Goal: Register for event/course

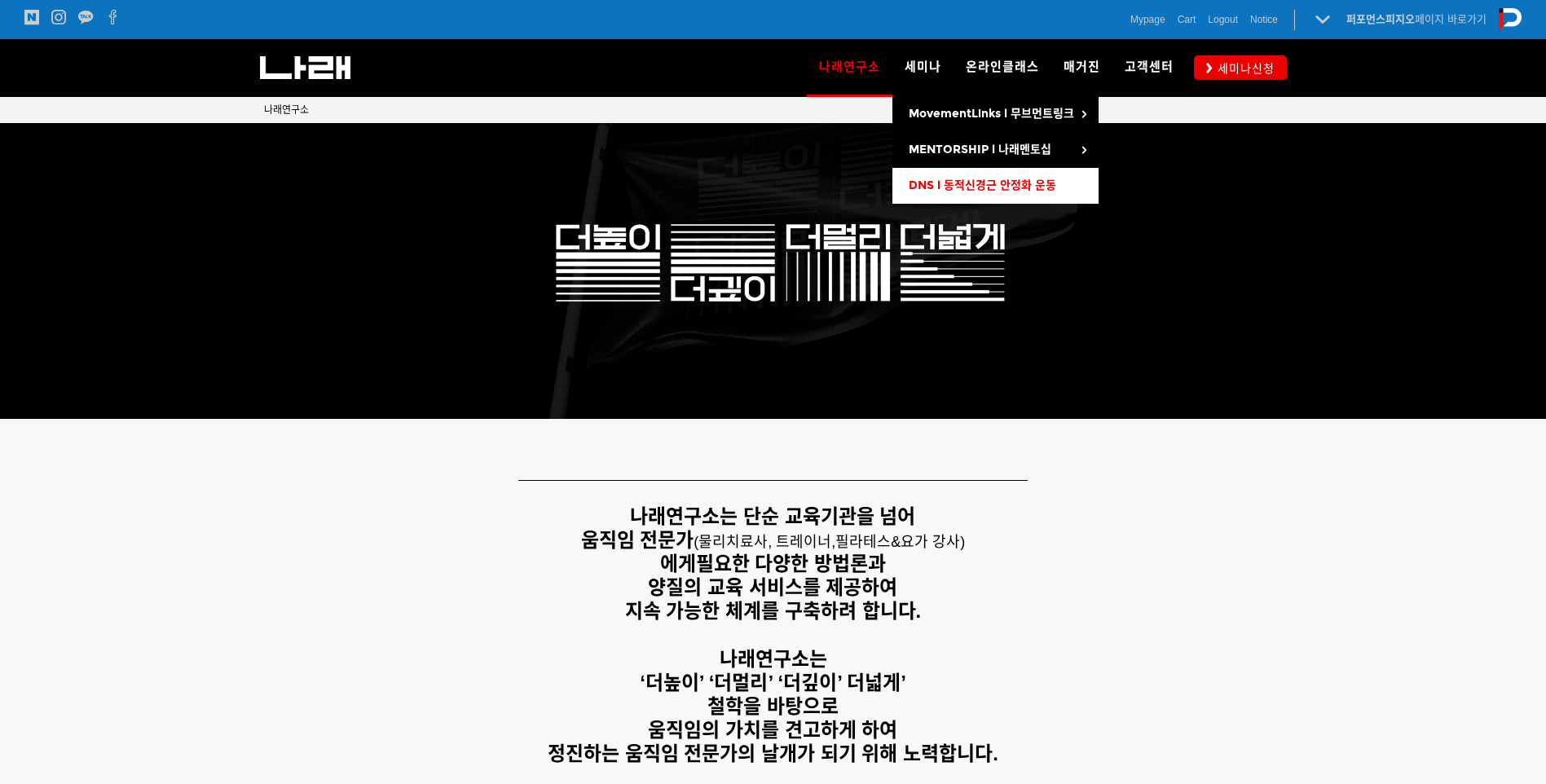
click at [1008, 196] on link "DNS l 동적신경근 안정화 운동" at bounding box center [995, 186] width 206 height 36
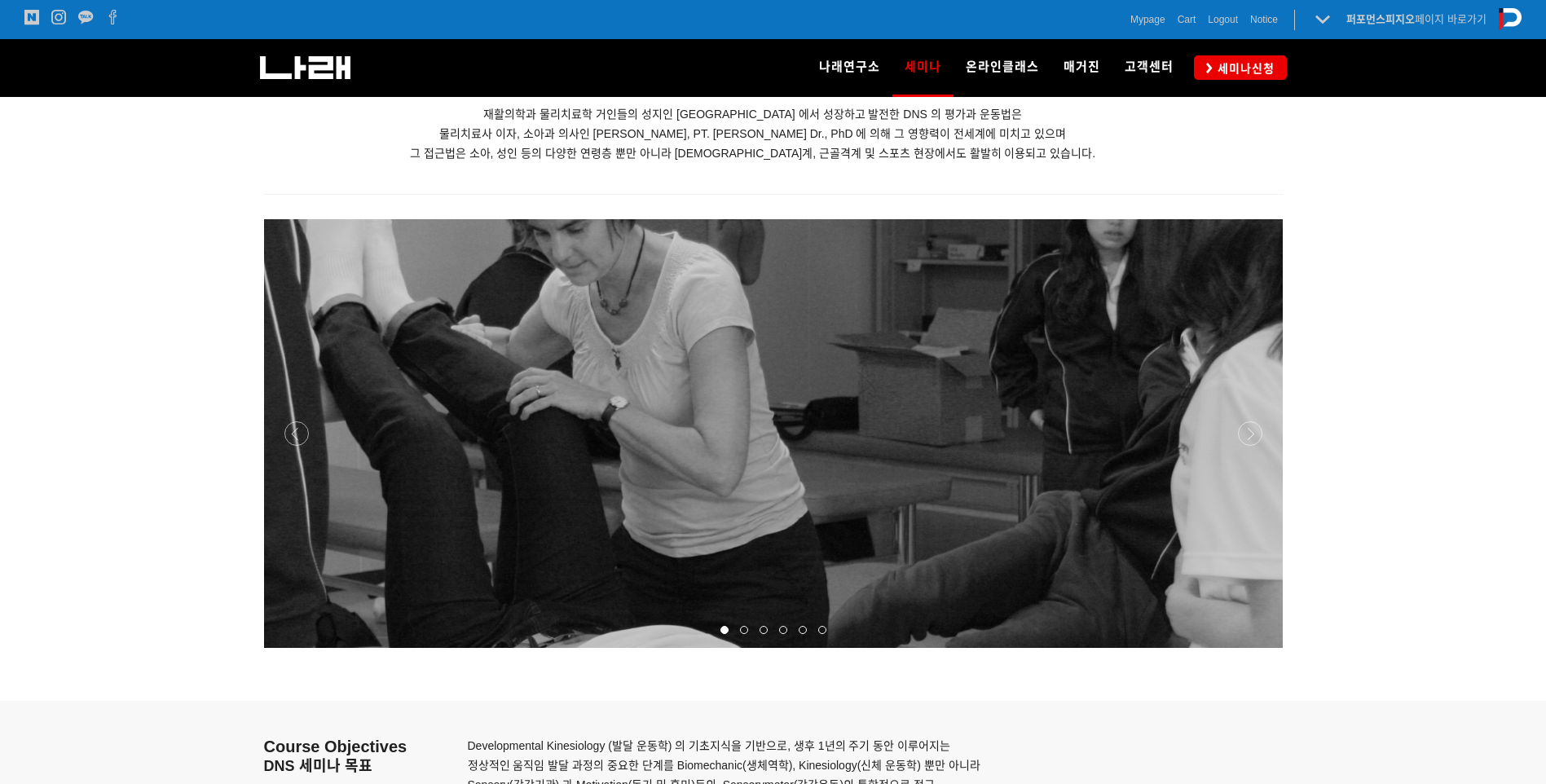
scroll to position [2281, 0]
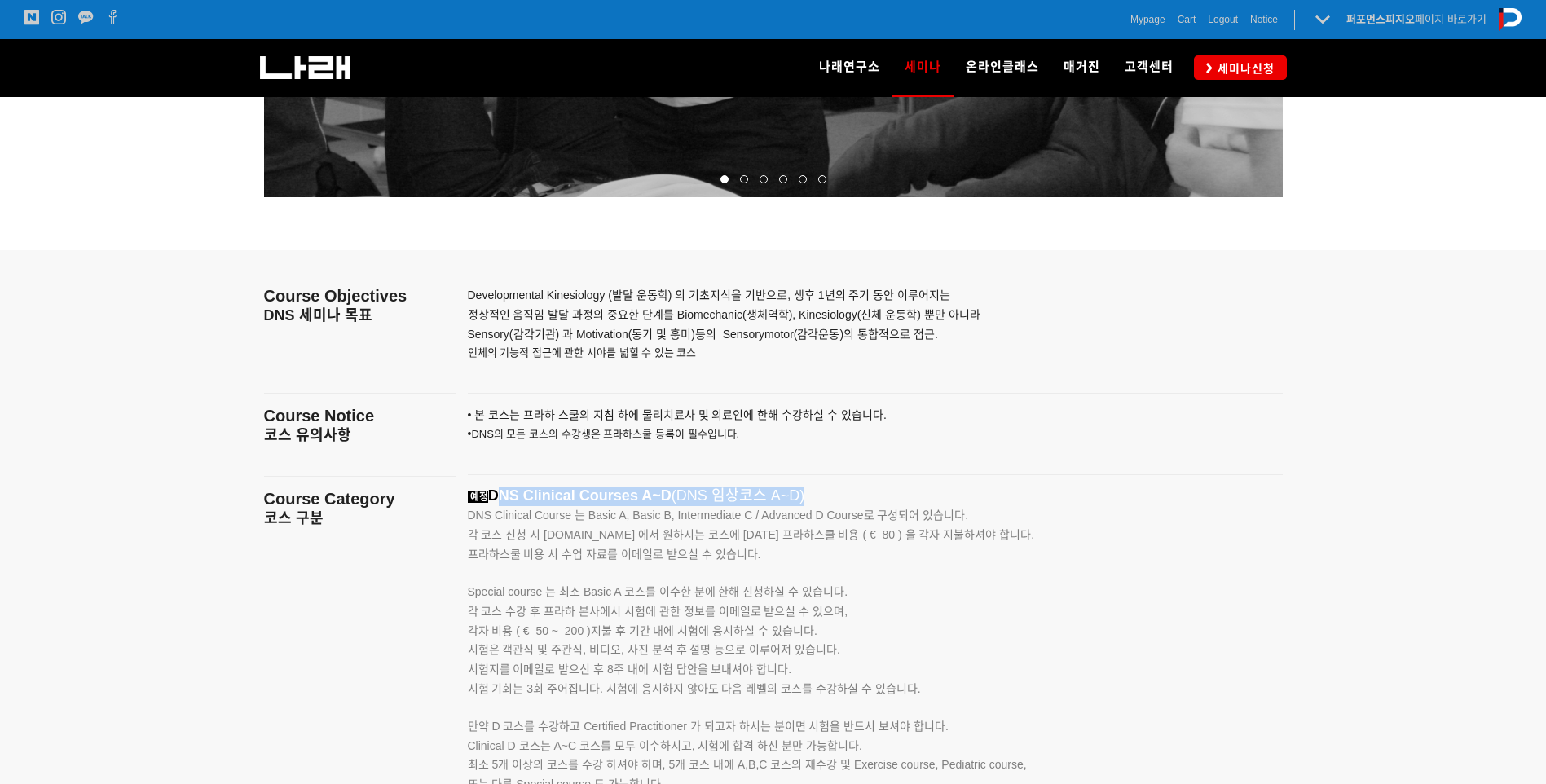
drag, startPoint x: 493, startPoint y: 491, endPoint x: 991, endPoint y: 491, distance: 498.0
click at [991, 491] on p "예정 DNS Clinical Courses A~D (DNS 임상코스 A~D)" at bounding box center [854, 496] width 774 height 19
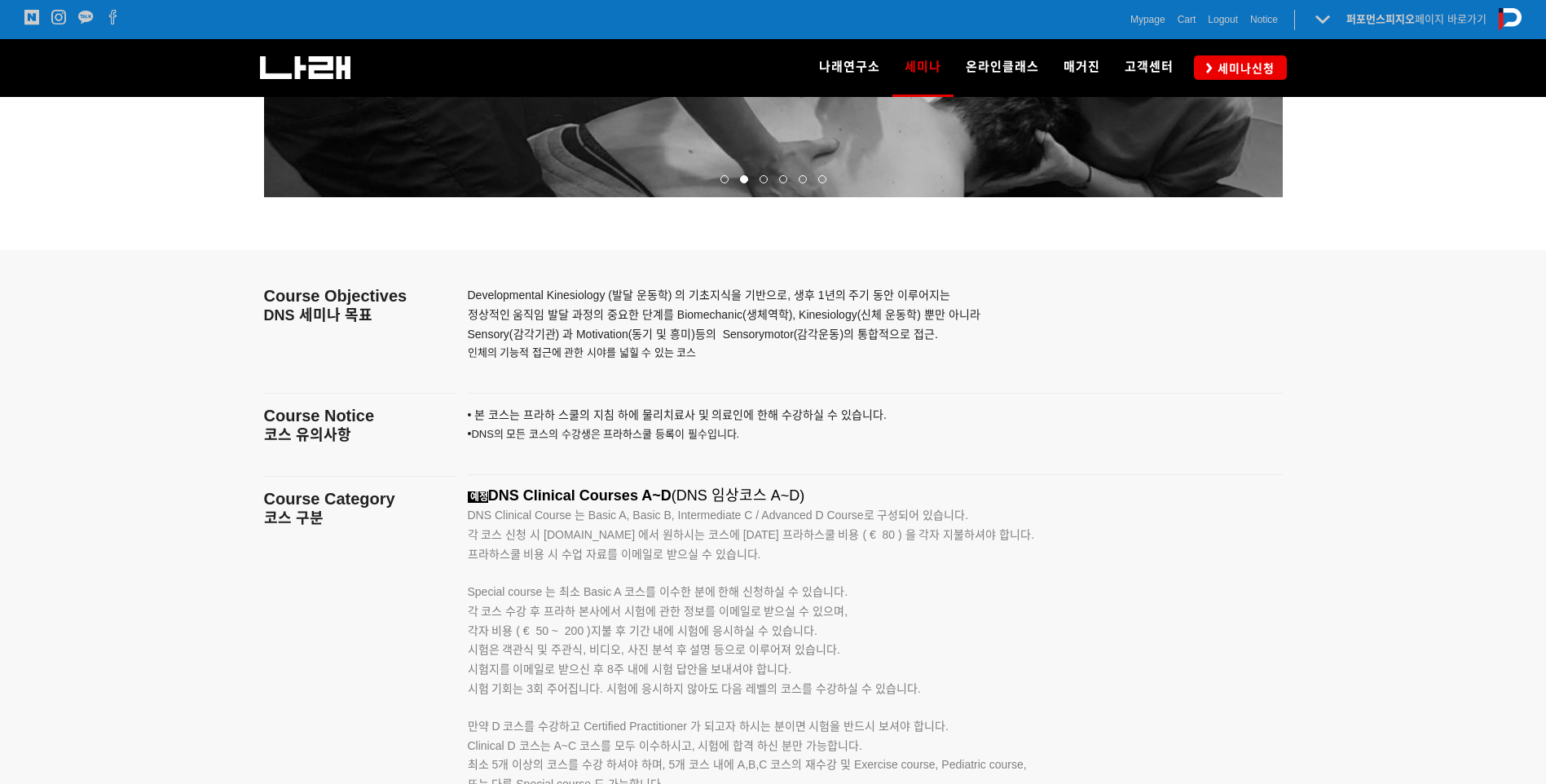
drag, startPoint x: 992, startPoint y: 491, endPoint x: 909, endPoint y: 591, distance: 130.0
click at [911, 587] on p "Special course 는 최소 Basic A 코스를 이수한 분에 한해 신청하실 수 있습니다." at bounding box center [854, 583] width 774 height 38
drag, startPoint x: 909, startPoint y: 591, endPoint x: 587, endPoint y: 553, distance: 324.2
click at [587, 553] on div "예정 DNS Clinical Courses A~D (DNS 임상코스 A~D) DNS Clinical Course 는 Basic A, Basic…" at bounding box center [854, 726] width 774 height 477
drag, startPoint x: 587, startPoint y: 553, endPoint x: 546, endPoint y: 548, distance: 41.3
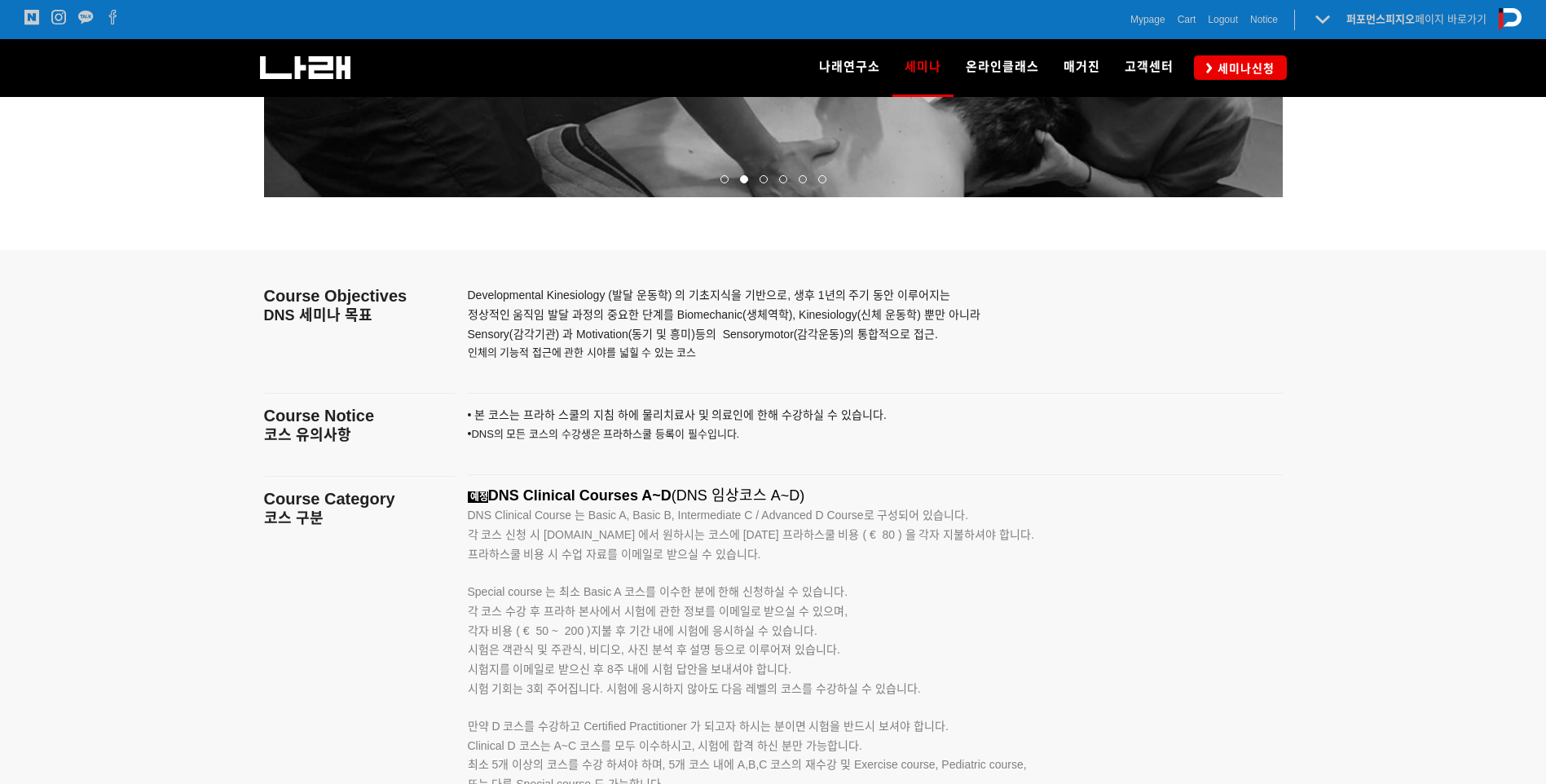
click at [585, 553] on span "프라하스쿨 비용 시 수업 자료를 이메일로 받으실 수 있습니다." at bounding box center [614, 553] width 293 height 13
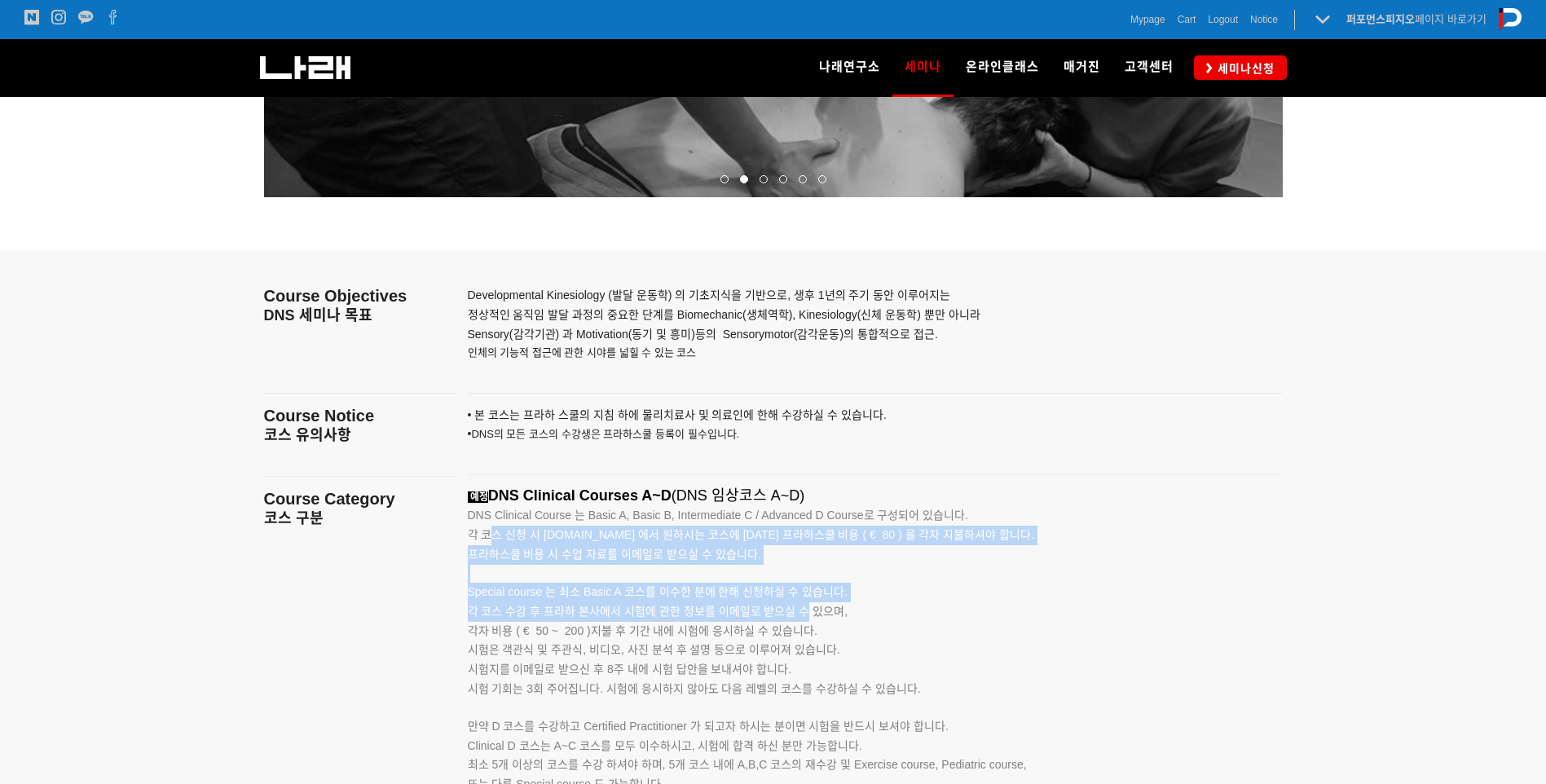
drag, startPoint x: 492, startPoint y: 533, endPoint x: 807, endPoint y: 609, distance: 324.0
click at [807, 609] on div "예정 DNS Clinical Courses A~D (DNS 임상코스 A~D) DNS Clinical Course 는 Basic A, Basic…" at bounding box center [854, 726] width 774 height 477
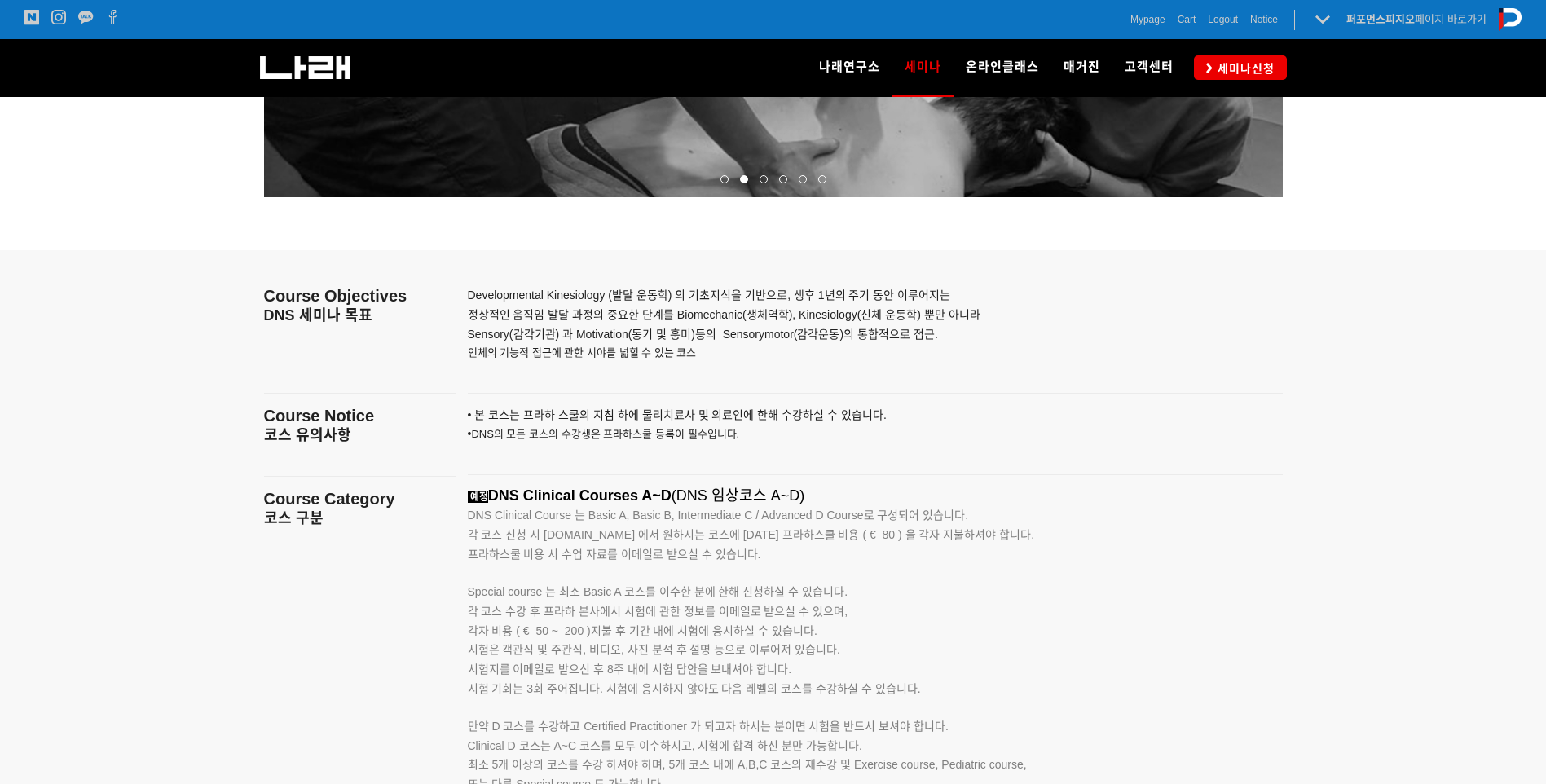
click at [809, 610] on span "각 코스 수강 후 프라하 본사에서 시험에 관한 정보를 이메일로 받으실 수 있으며," at bounding box center [658, 611] width 380 height 13
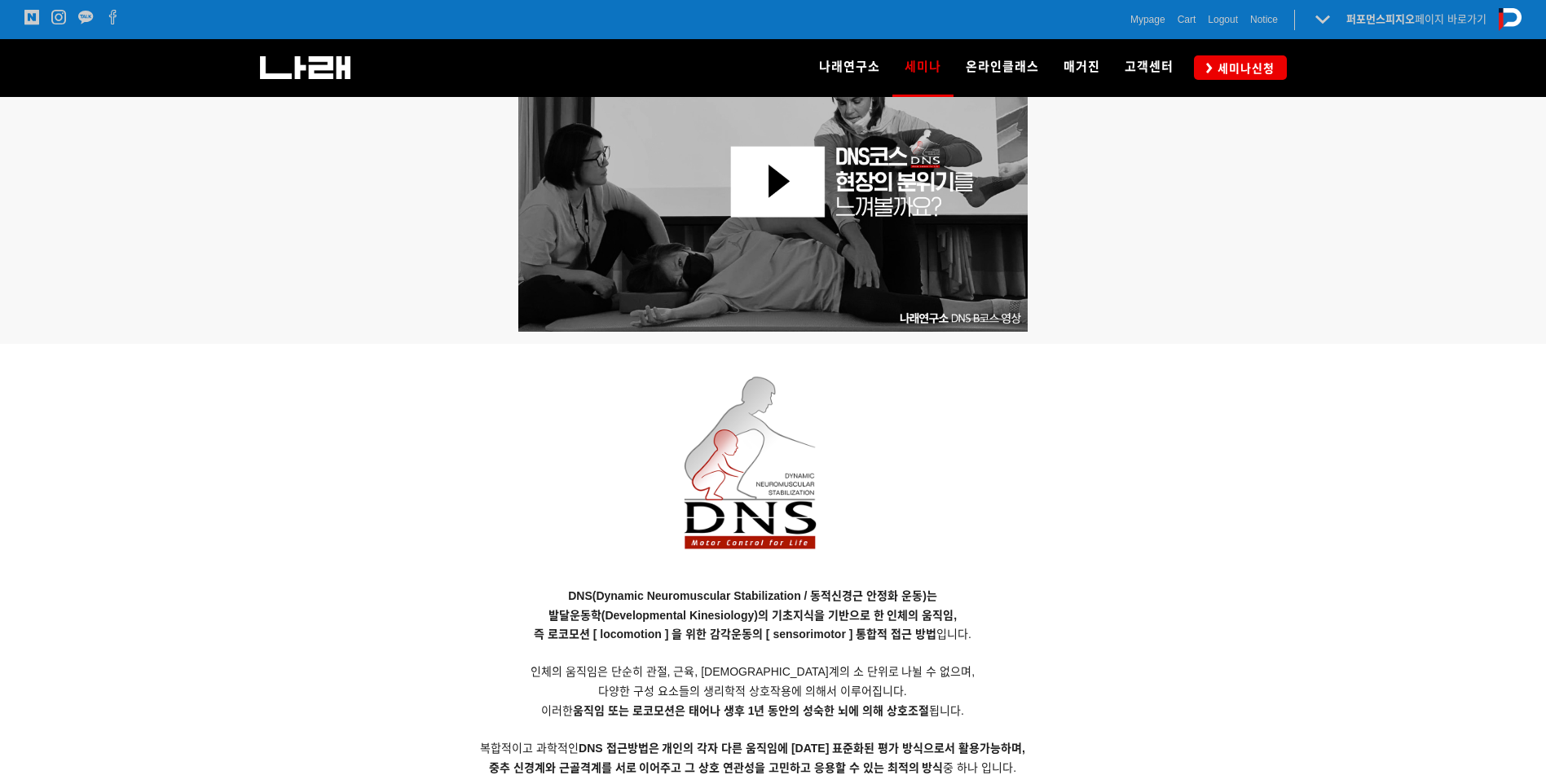
scroll to position [1303, 0]
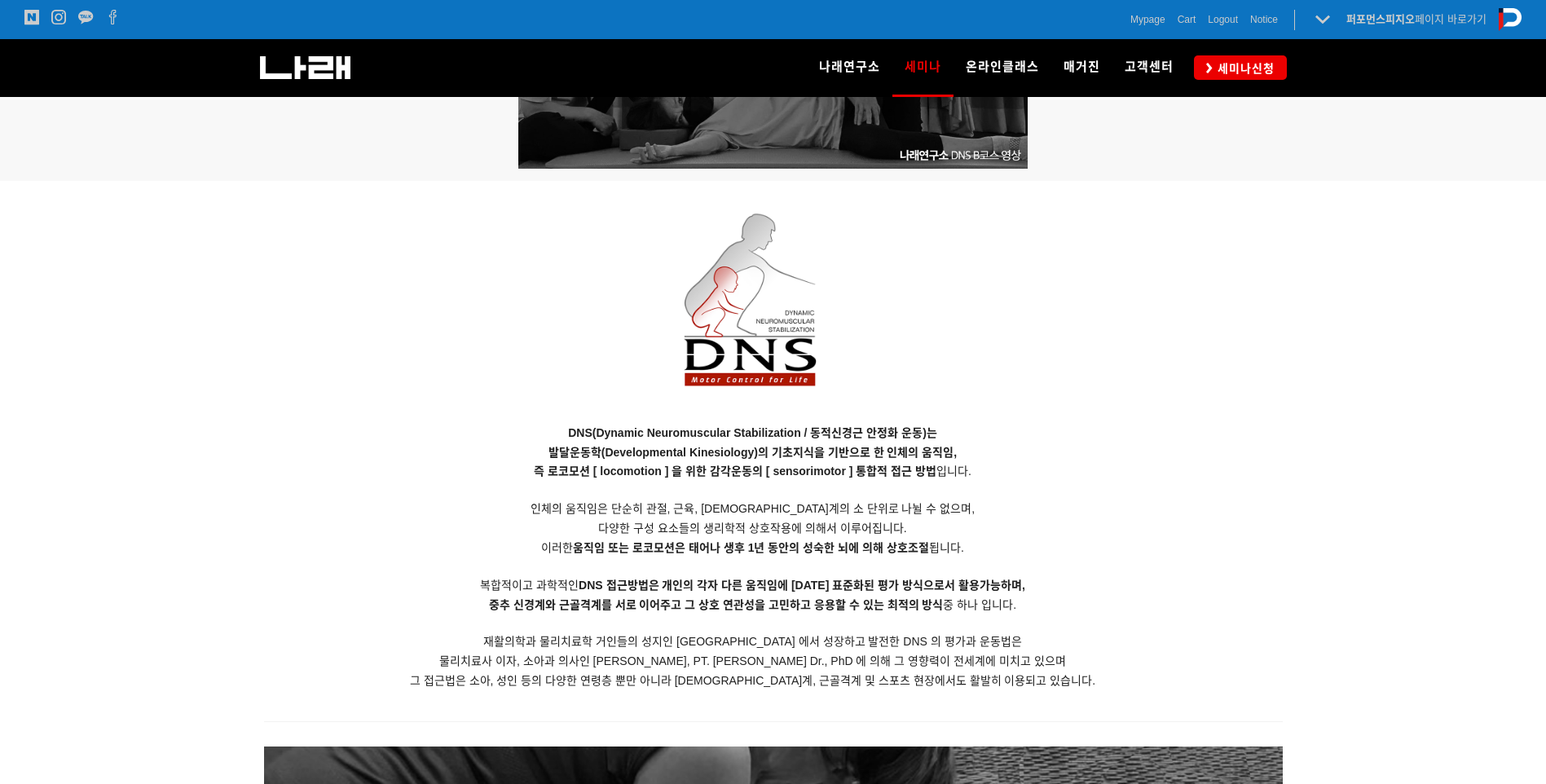
click at [557, 453] on span "발달운동학(Developmental Kinesiology)의 기초지식을 기반으로 한 인체의 움직임," at bounding box center [752, 452] width 408 height 13
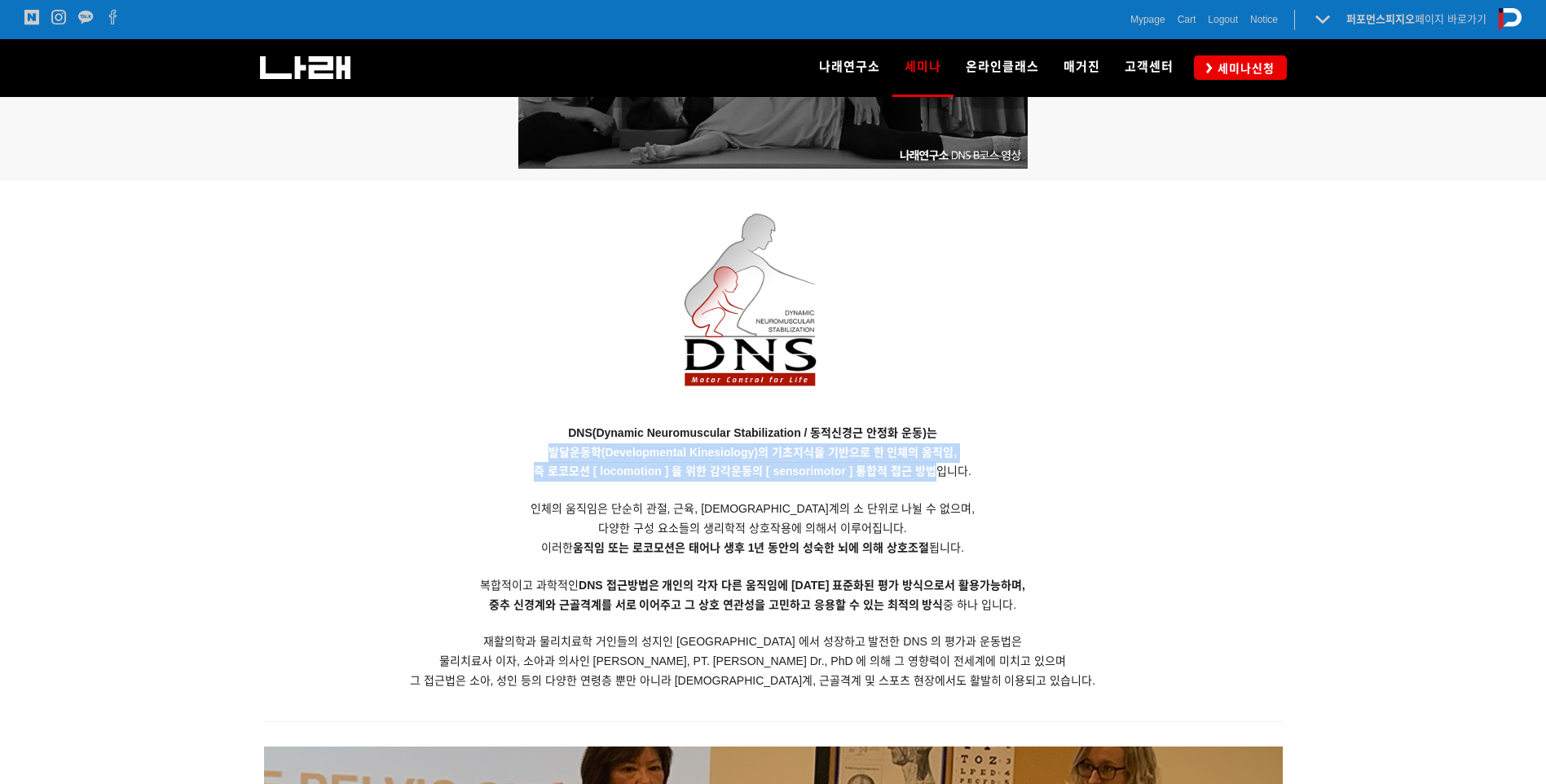
drag, startPoint x: 547, startPoint y: 450, endPoint x: 932, endPoint y: 478, distance: 386.0
click at [932, 478] on p "DNS(Dynamic Neuromuscular Stabilization / 동적신경근 안정화 운동)는 발달운동학(Developmental Ki…" at bounding box center [753, 557] width 978 height 267
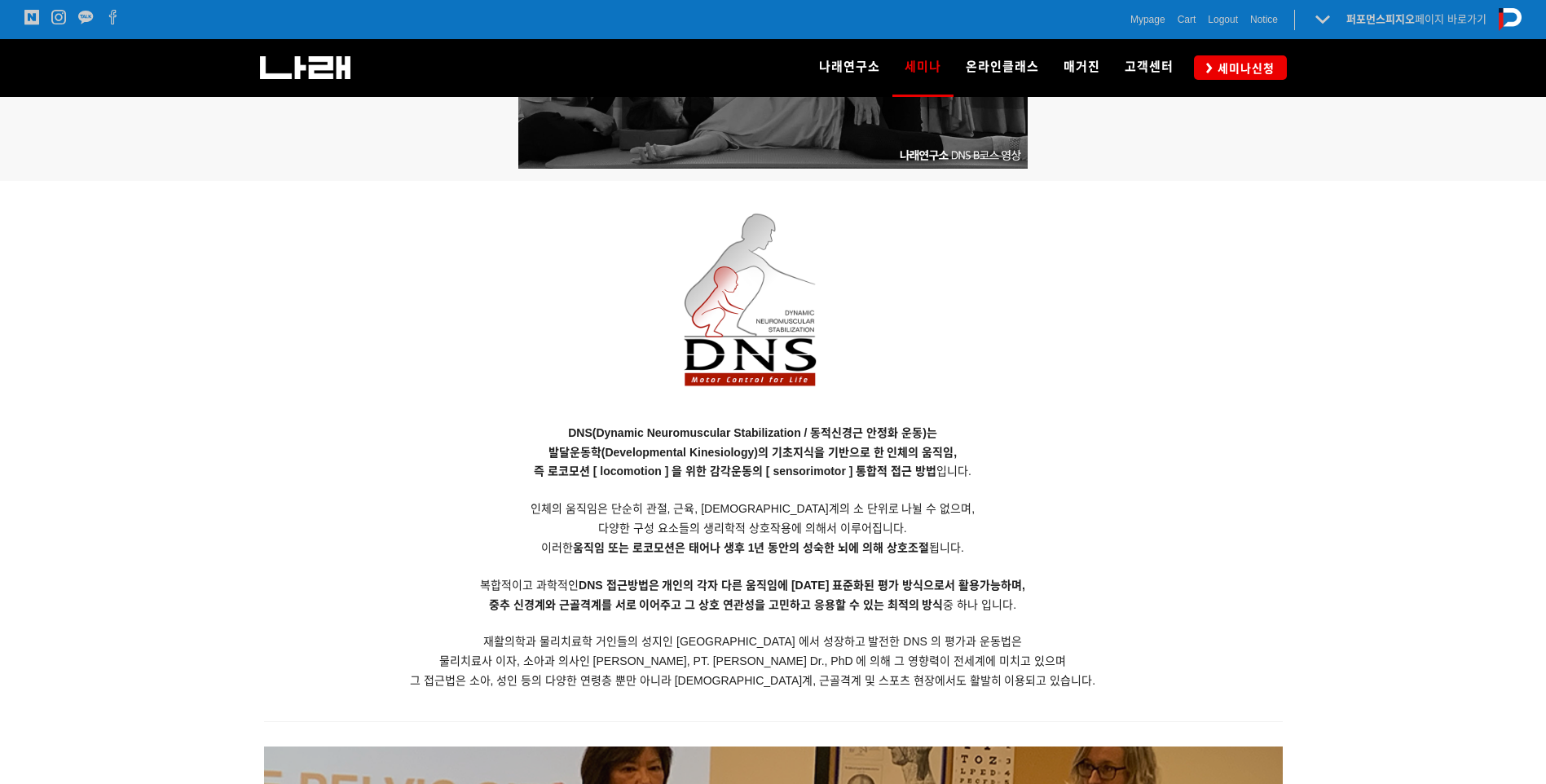
click at [935, 493] on p "DNS(Dynamic Neuromuscular Stabilization / 동적신경근 안정화 운동)는 발달운동학(Developmental Ki…" at bounding box center [753, 557] width 978 height 267
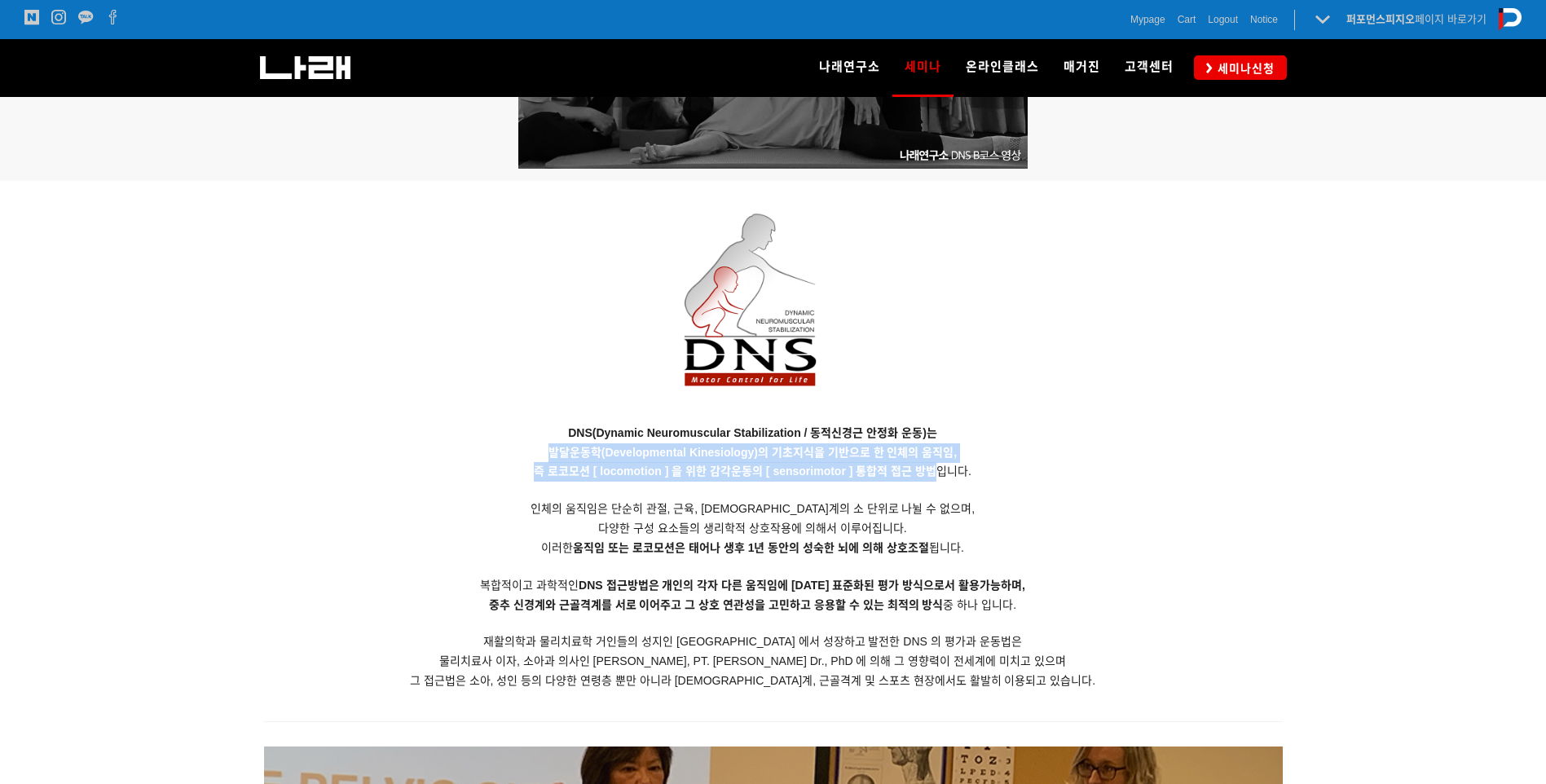
drag, startPoint x: 934, startPoint y: 470, endPoint x: 544, endPoint y: 450, distance: 390.5
click at [544, 450] on p "DNS(Dynamic Neuromuscular Stabilization / 동적신경근 안정화 운동)는 발달운동학(Developmental Ki…" at bounding box center [753, 557] width 978 height 267
drag, startPoint x: 544, startPoint y: 450, endPoint x: 558, endPoint y: 450, distance: 14.0
click at [544, 450] on p "DNS(Dynamic Neuromuscular Stabilization / 동적신경근 안정화 운동)는 발달운동학(Developmental Ki…" at bounding box center [753, 557] width 978 height 267
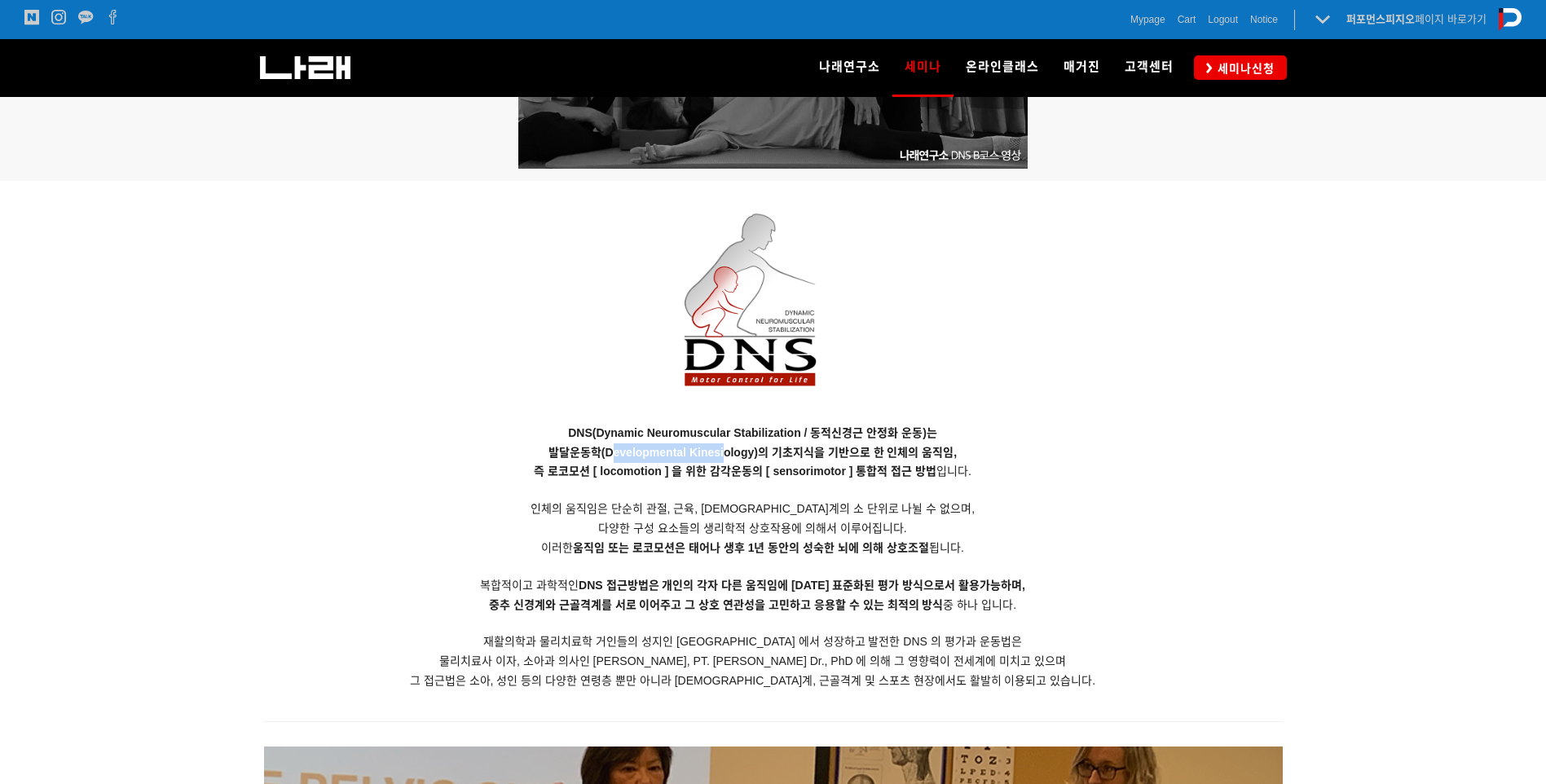
drag, startPoint x: 609, startPoint y: 450, endPoint x: 723, endPoint y: 451, distance: 114.0
click at [723, 451] on span "발달운동학(Developmental Kinesiology)의 기초지식을 기반으로 한 인체의 움직임," at bounding box center [752, 452] width 408 height 13
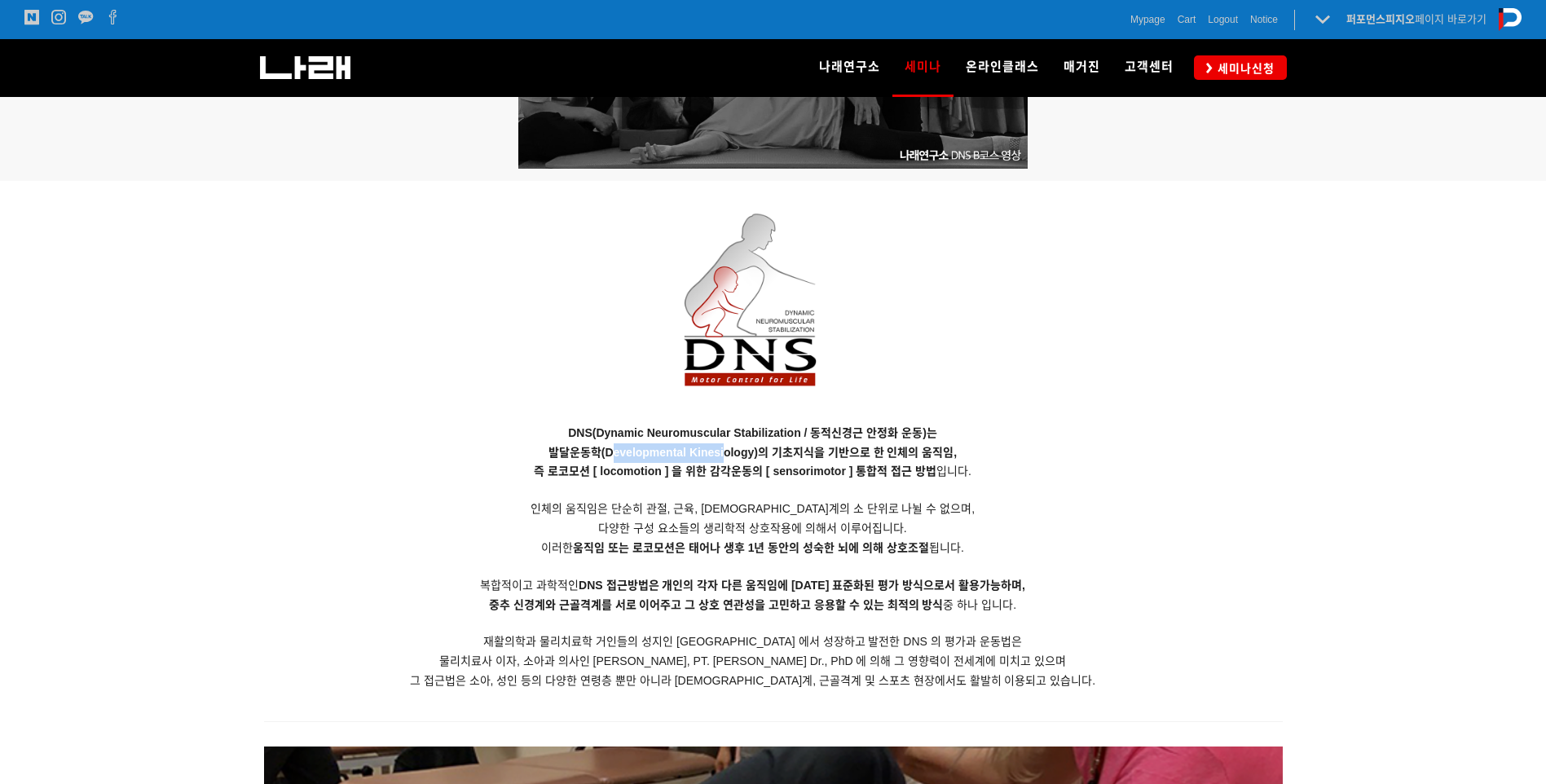
click at [723, 451] on span "발달운동학(Developmental Kinesiology)의 기초지식을 기반으로 한 인체의 움직임," at bounding box center [752, 452] width 408 height 13
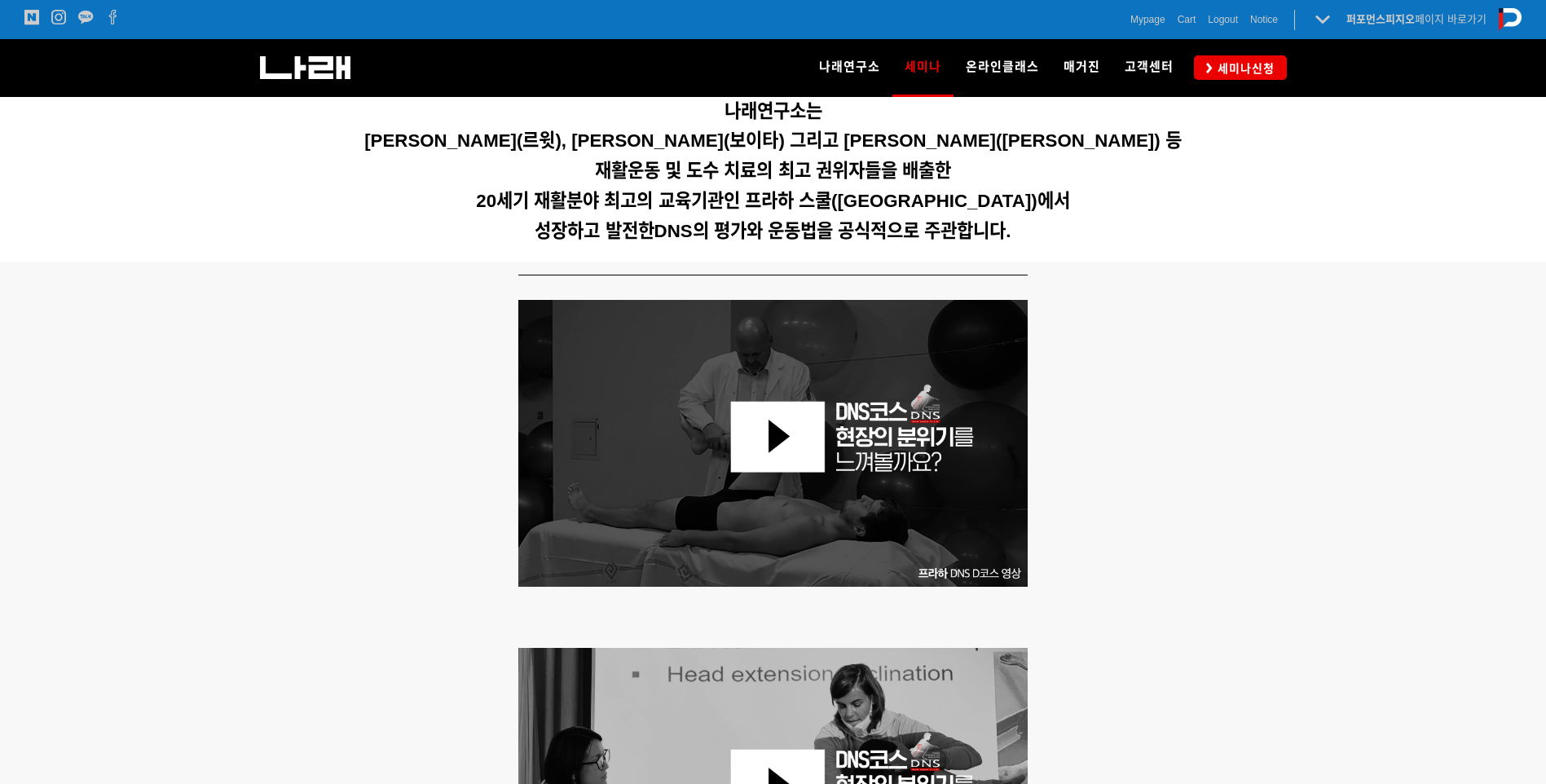
scroll to position [0, 0]
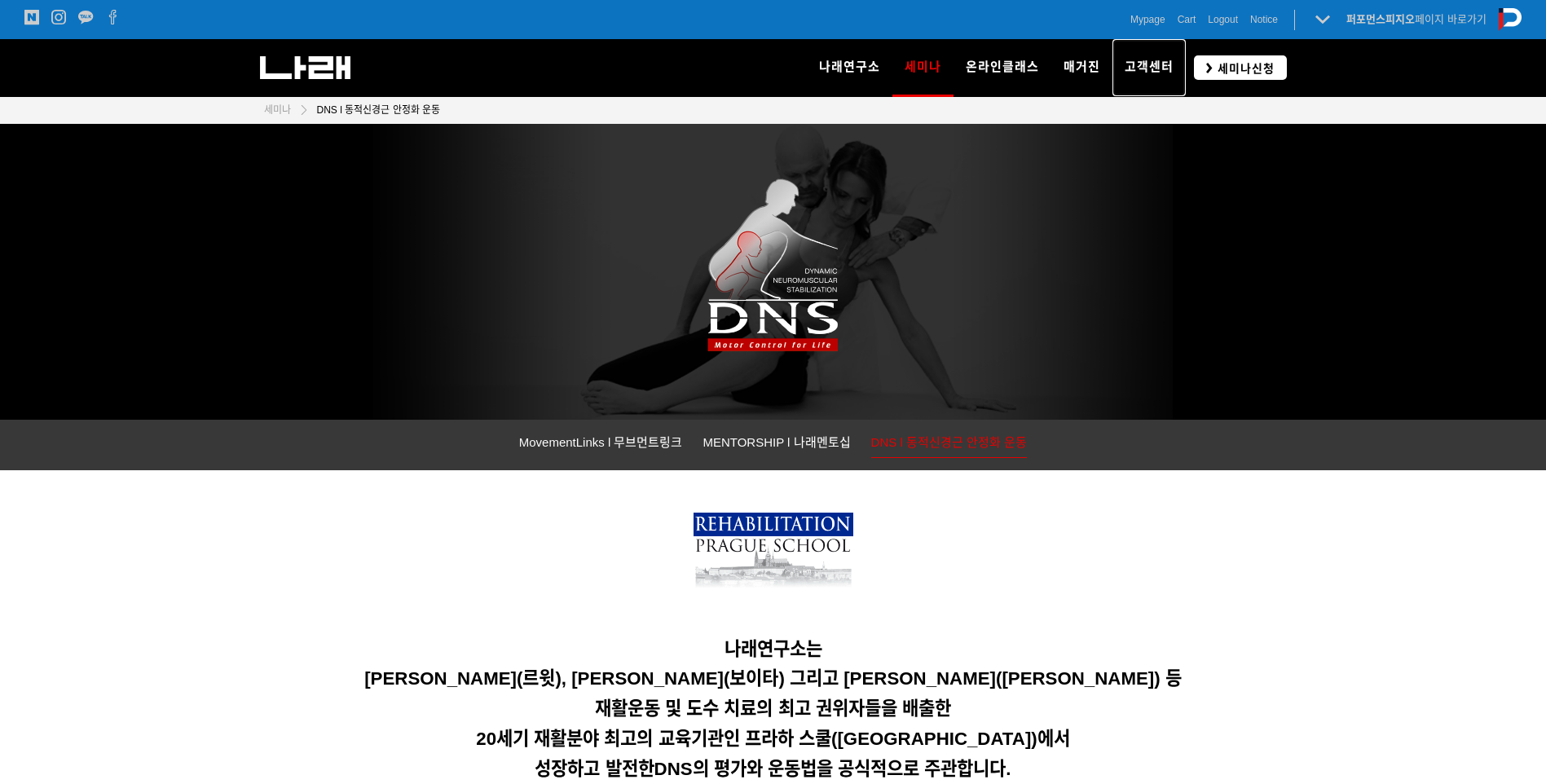
drag, startPoint x: 1183, startPoint y: 72, endPoint x: 1212, endPoint y: 72, distance: 29.0
click at [1183, 72] on link "고객센터" at bounding box center [1149, 68] width 74 height 57
click at [1216, 72] on span "세미나신청" at bounding box center [1243, 68] width 62 height 16
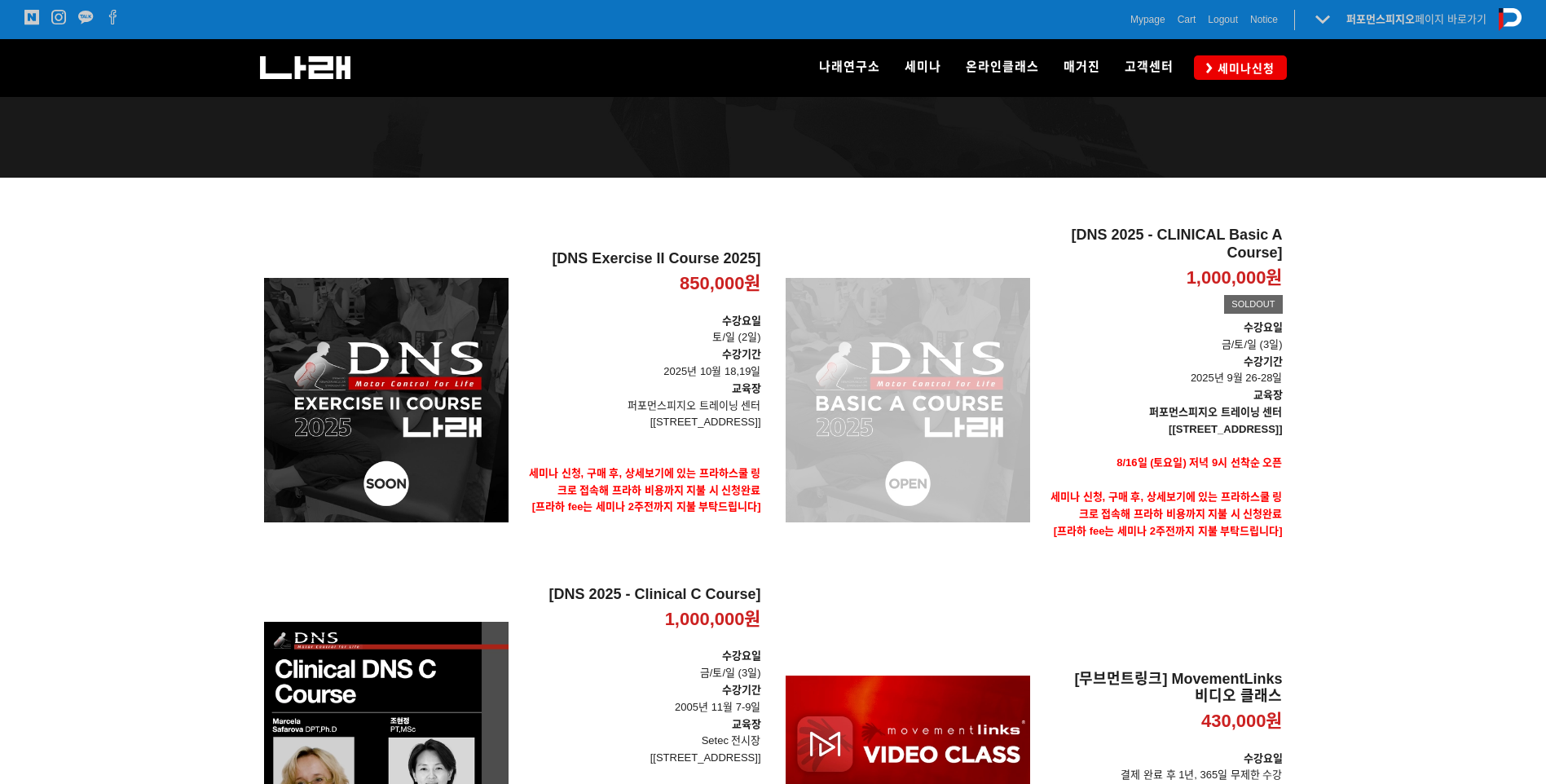
scroll to position [163, 0]
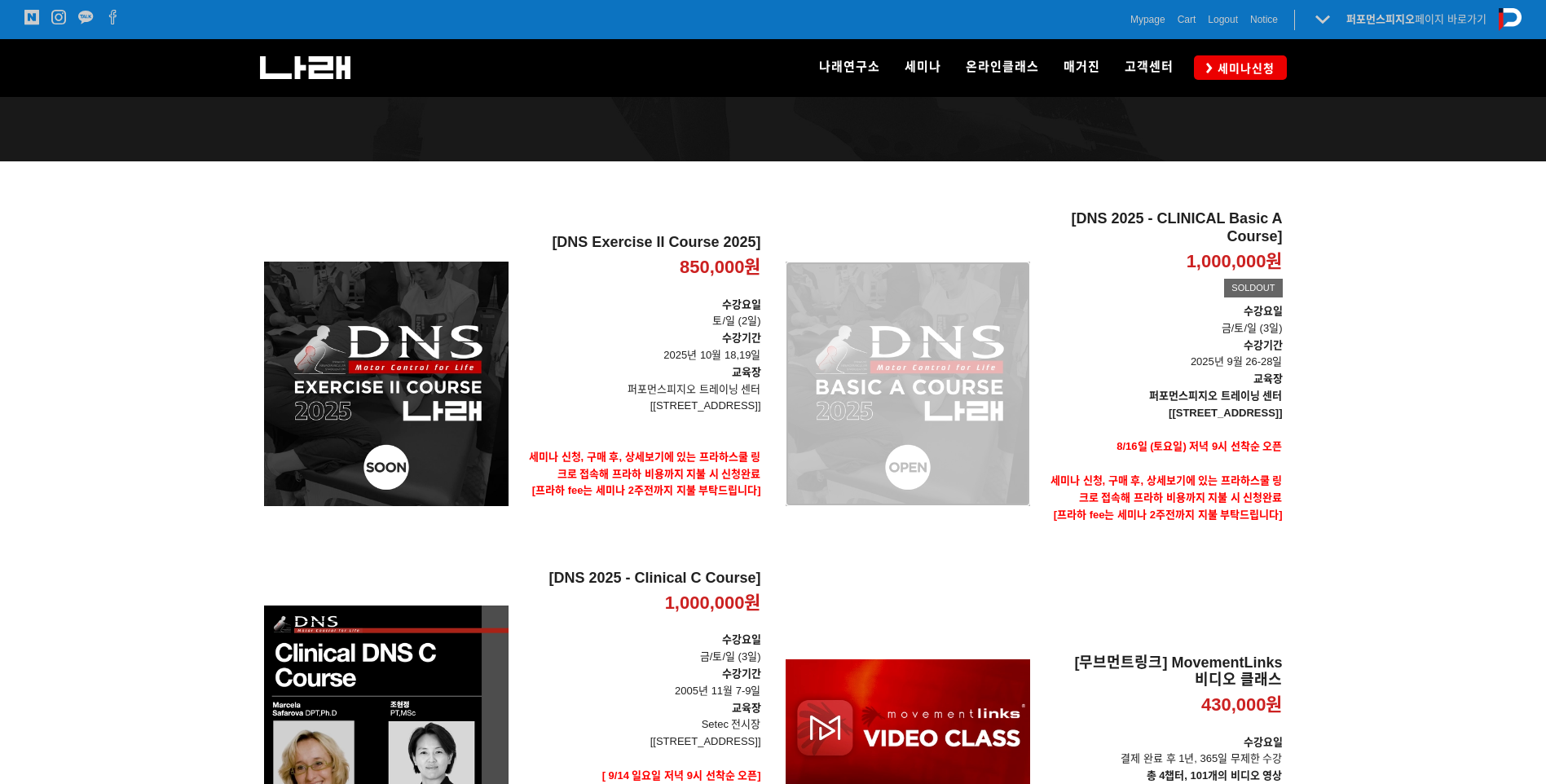
click at [894, 359] on div "[DNS 2025 - CLINICAL Basic A Course] 1,000,000원 TIME SALE SOLDOUT" at bounding box center [908, 383] width 244 height 347
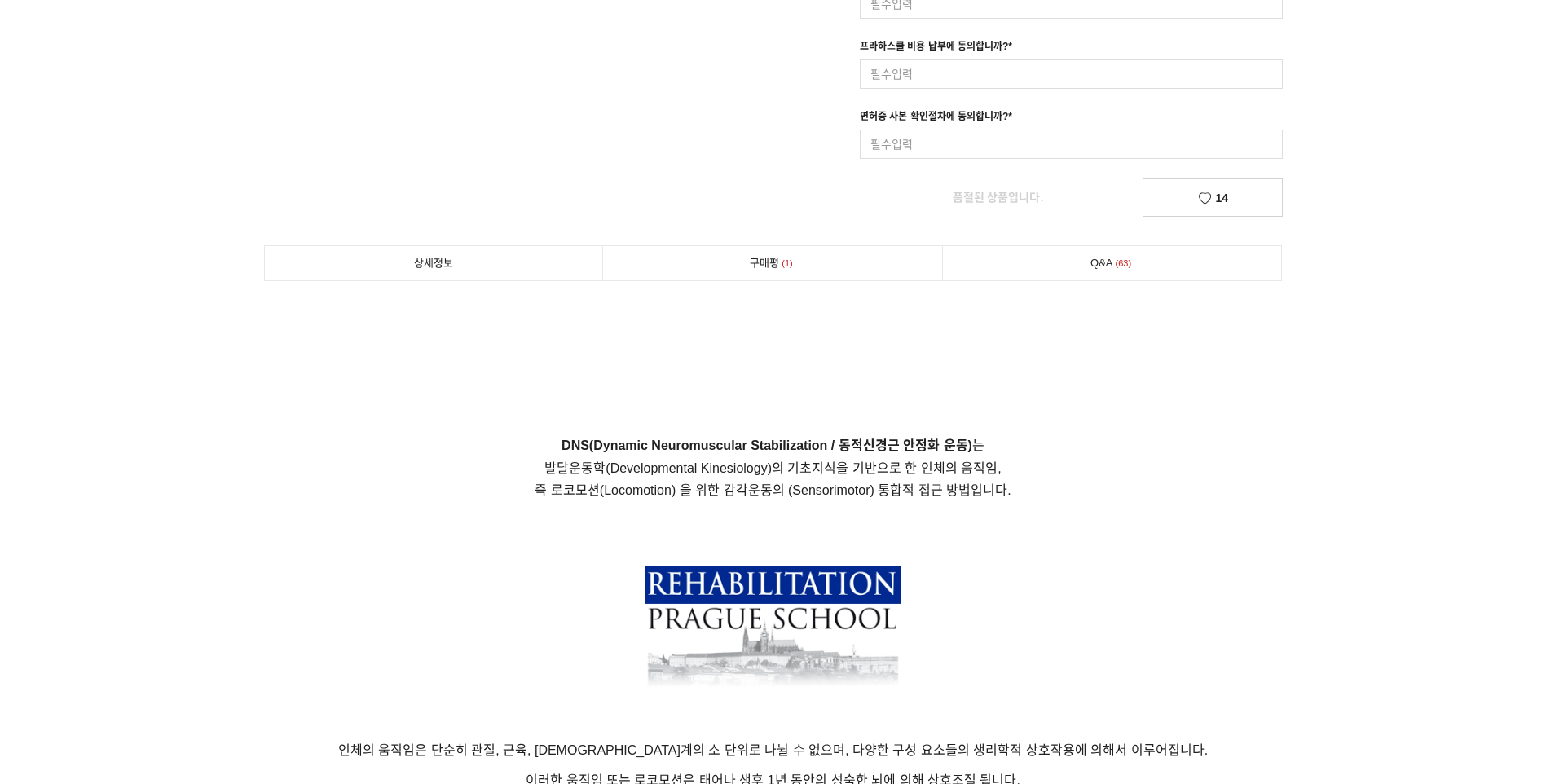
scroll to position [733, 0]
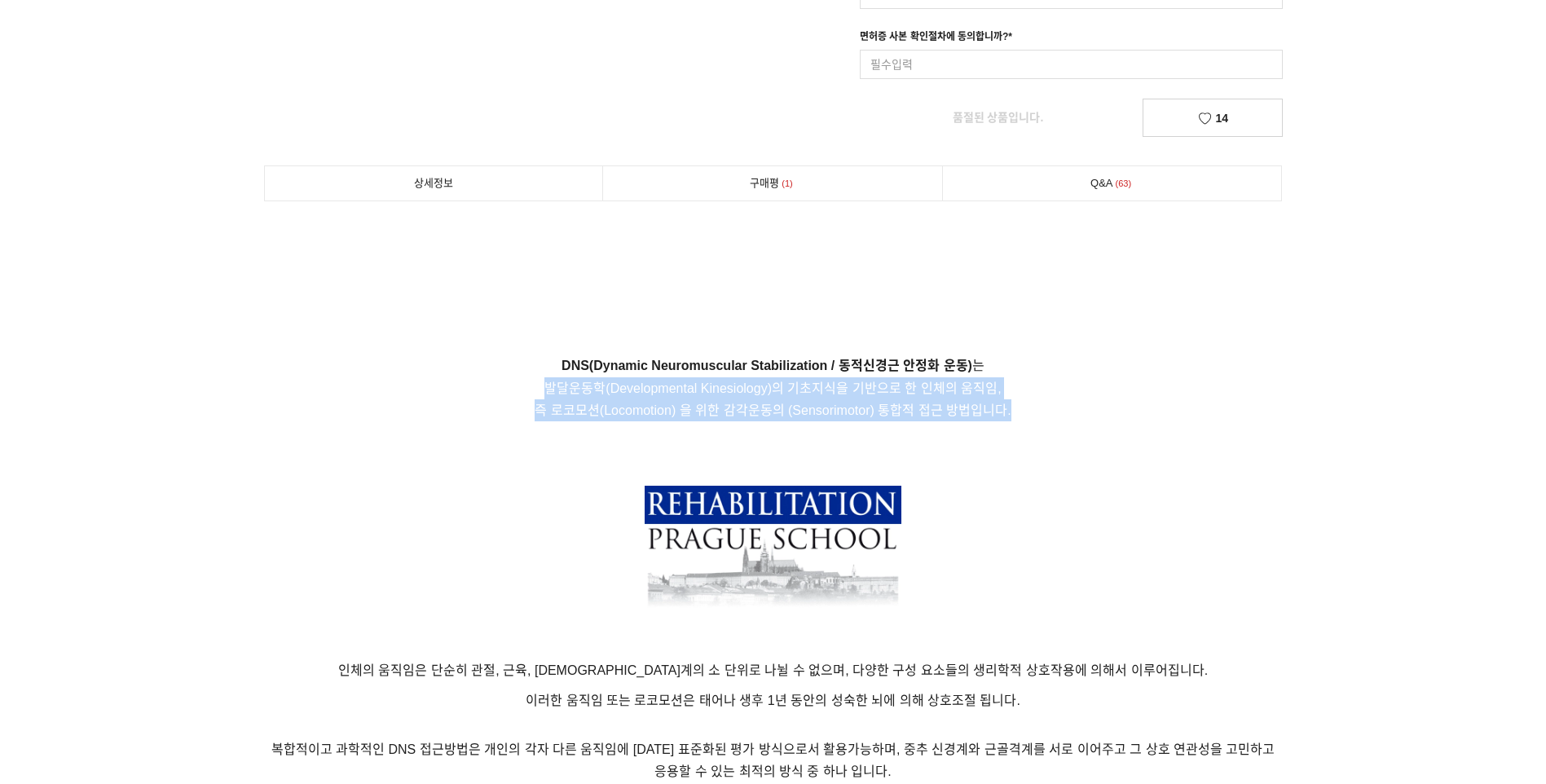
drag, startPoint x: 542, startPoint y: 384, endPoint x: 1008, endPoint y: 413, distance: 466.9
click at [1008, 413] on p "DNS(Dynamic Neuromuscular Stabilization / 동적신경근 안정화 운동) 는 발달운동학(Developmental K…" at bounding box center [773, 388] width 1018 height 66
drag, startPoint x: 1008, startPoint y: 413, endPoint x: 1035, endPoint y: 415, distance: 27.1
click at [1035, 415] on p "DNS(Dynamic Neuromuscular Stabilization / 동적신경근 안정화 운동) 는 발달운동학(Developmental K…" at bounding box center [773, 388] width 1018 height 66
drag, startPoint x: 1007, startPoint y: 419, endPoint x: 532, endPoint y: 379, distance: 476.7
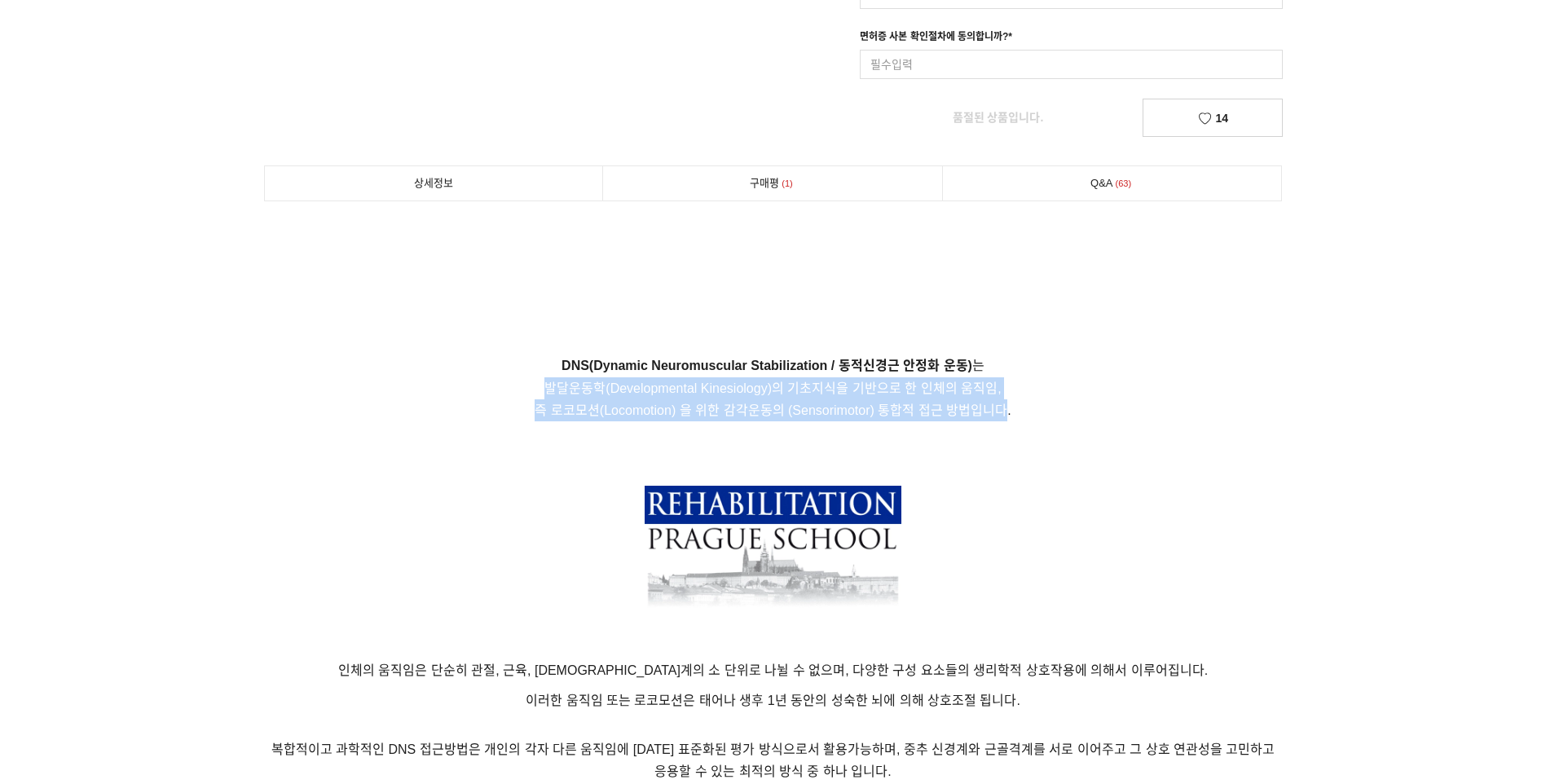
click at [532, 379] on p "DNS(Dynamic Neuromuscular Stabilization / 동적신경근 안정화 운동) 는 발달운동학(Developmental K…" at bounding box center [773, 388] width 1018 height 66
drag, startPoint x: 532, startPoint y: 379, endPoint x: 551, endPoint y: 399, distance: 27.6
click at [551, 399] on p "DNS(Dynamic Neuromuscular Stabilization / 동적신경근 안정화 운동) 는 발달운동학(Developmental K…" at bounding box center [773, 388] width 1018 height 66
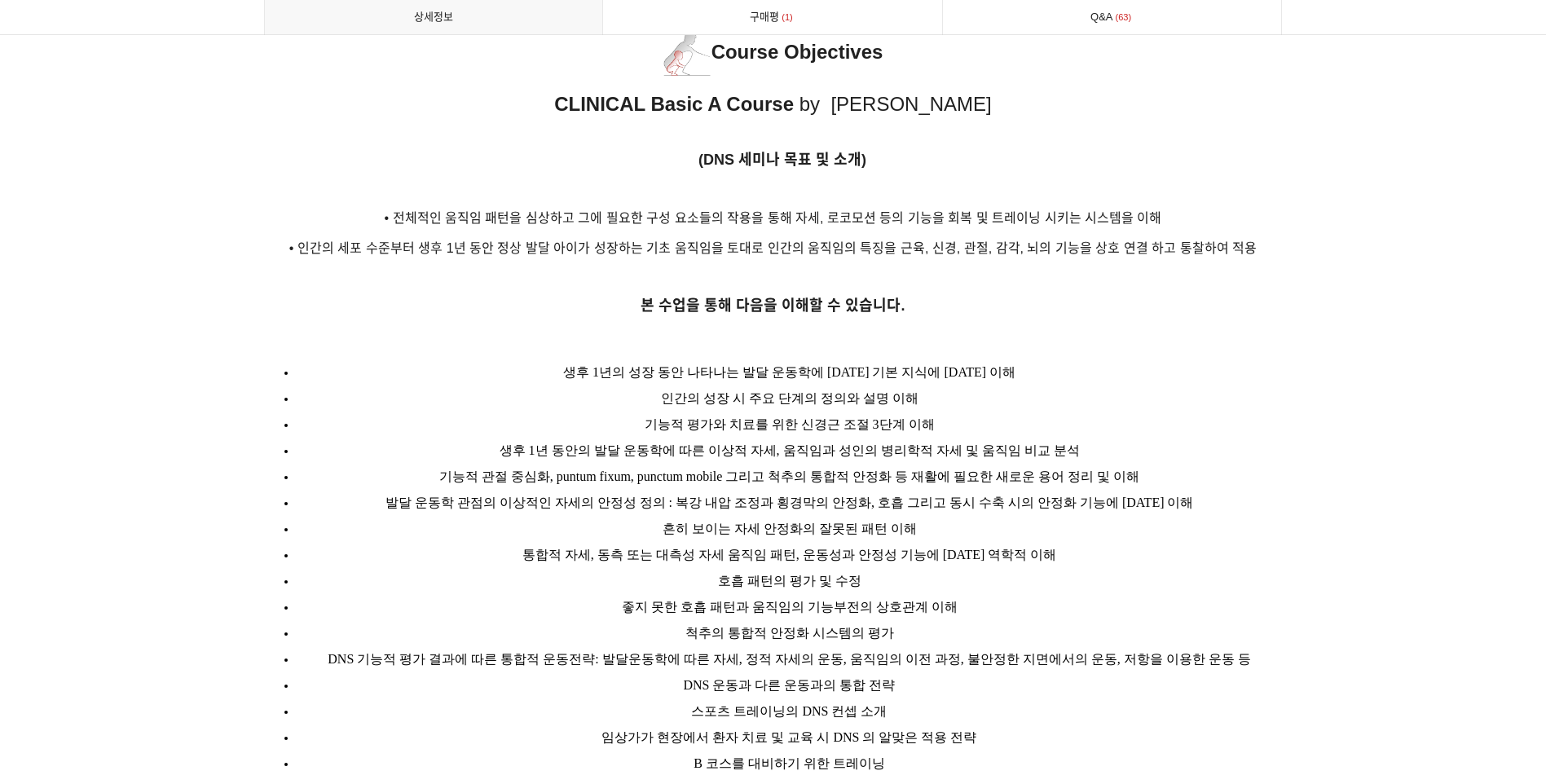
scroll to position [1874, 0]
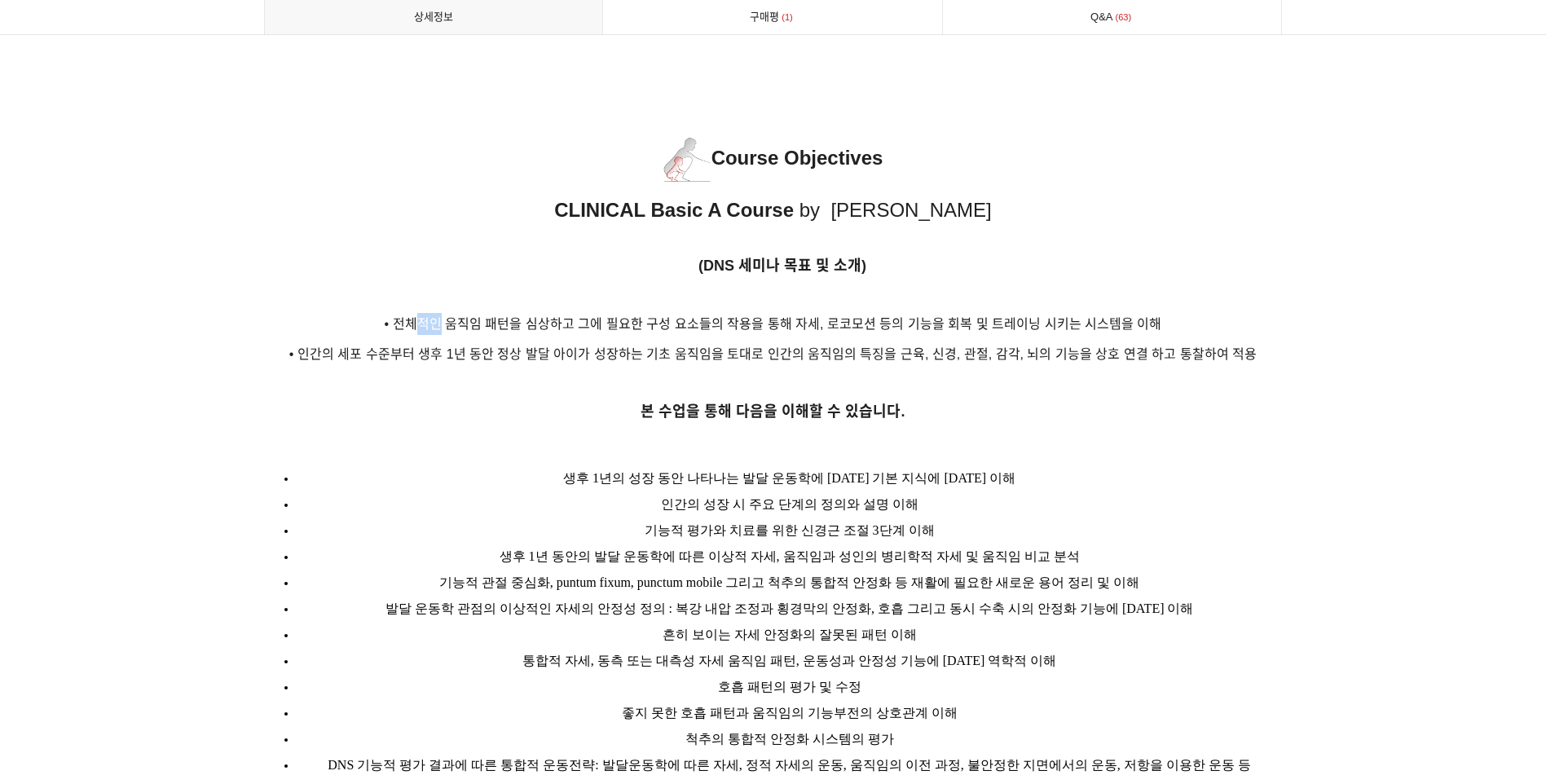
drag, startPoint x: 424, startPoint y: 308, endPoint x: 445, endPoint y: 308, distance: 21.0
click at [445, 317] on span "• 전체적인 움직임 패턴을 심상하고 그에 필요한 구성 요소들의 작용을 통해 자세, 로코모션 등의 기능을 회복 및 트레이닝 시키는 시스템을 이해" at bounding box center [773, 323] width 777 height 13
drag, startPoint x: 445, startPoint y: 308, endPoint x: 402, endPoint y: 308, distance: 43.0
click at [402, 317] on span "• 전체적인 움직임 패턴을 심상하고 그에 필요한 구성 요소들의 작용을 통해 자세, 로코모션 등의 기능을 회복 및 트레이닝 시키는 시스템을 이해" at bounding box center [773, 323] width 777 height 13
click at [408, 317] on span "• 전체적인 움직임 패턴을 심상하고 그에 필요한 구성 요소들의 작용을 통해 자세, 로코모션 등의 기능을 회복 및 트레이닝 시키는 시스템을 이해" at bounding box center [773, 323] width 777 height 13
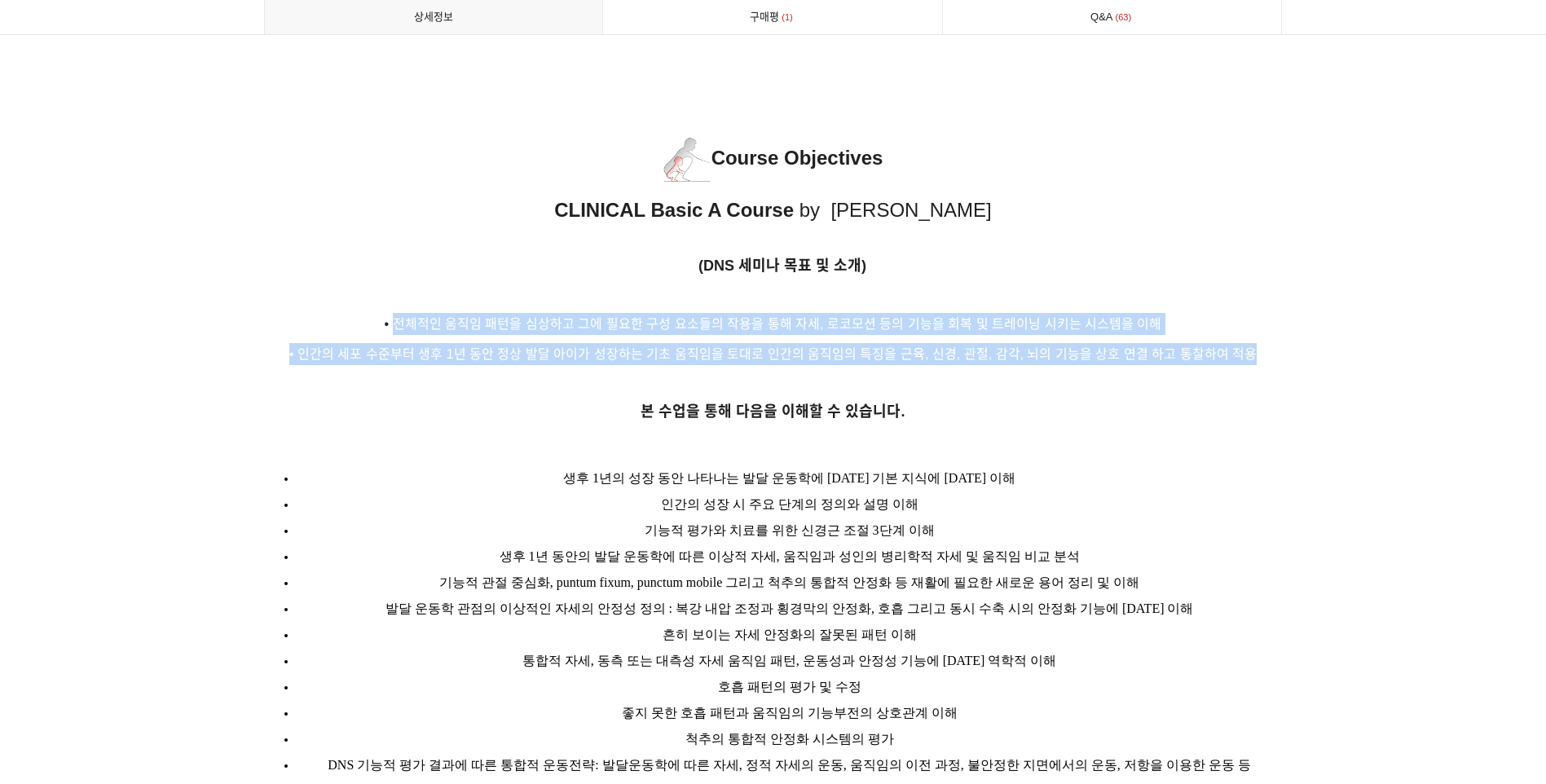
drag, startPoint x: 400, startPoint y: 300, endPoint x: 1285, endPoint y: 332, distance: 885.6
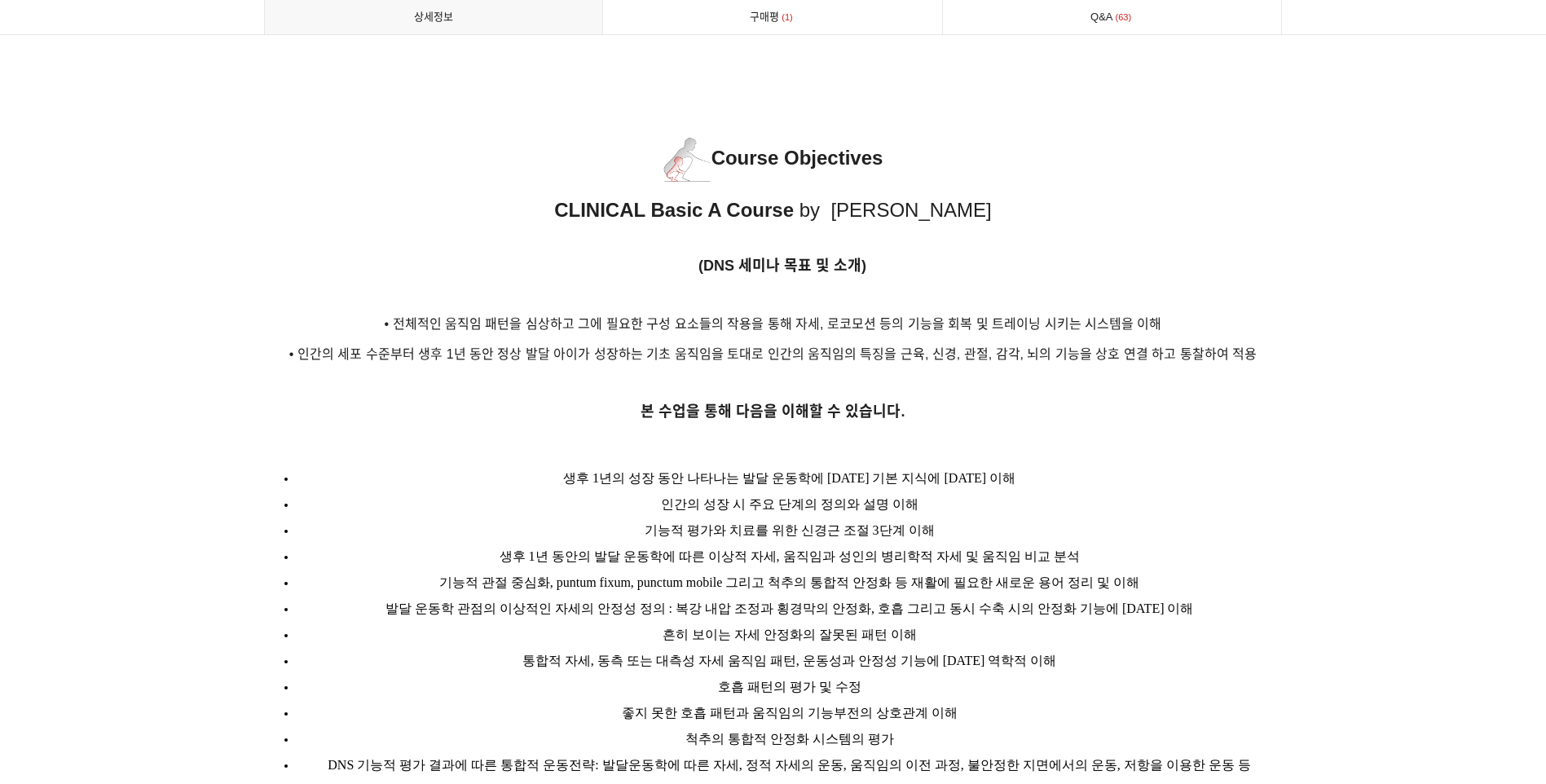
drag, startPoint x: 1285, startPoint y: 332, endPoint x: 1275, endPoint y: 348, distance: 18.9
click at [1242, 347] on span "• 인간의 세포 수준부터 생후 1년 동안 정상 발달 아이가 성장하는 기초 움직임을 토대로 인간의 움직임의 특징을 근육, 신경, 관절, 감각, …" at bounding box center [773, 353] width 967 height 13
drag, startPoint x: 1297, startPoint y: 327, endPoint x: 1285, endPoint y: 333, distance: 13.4
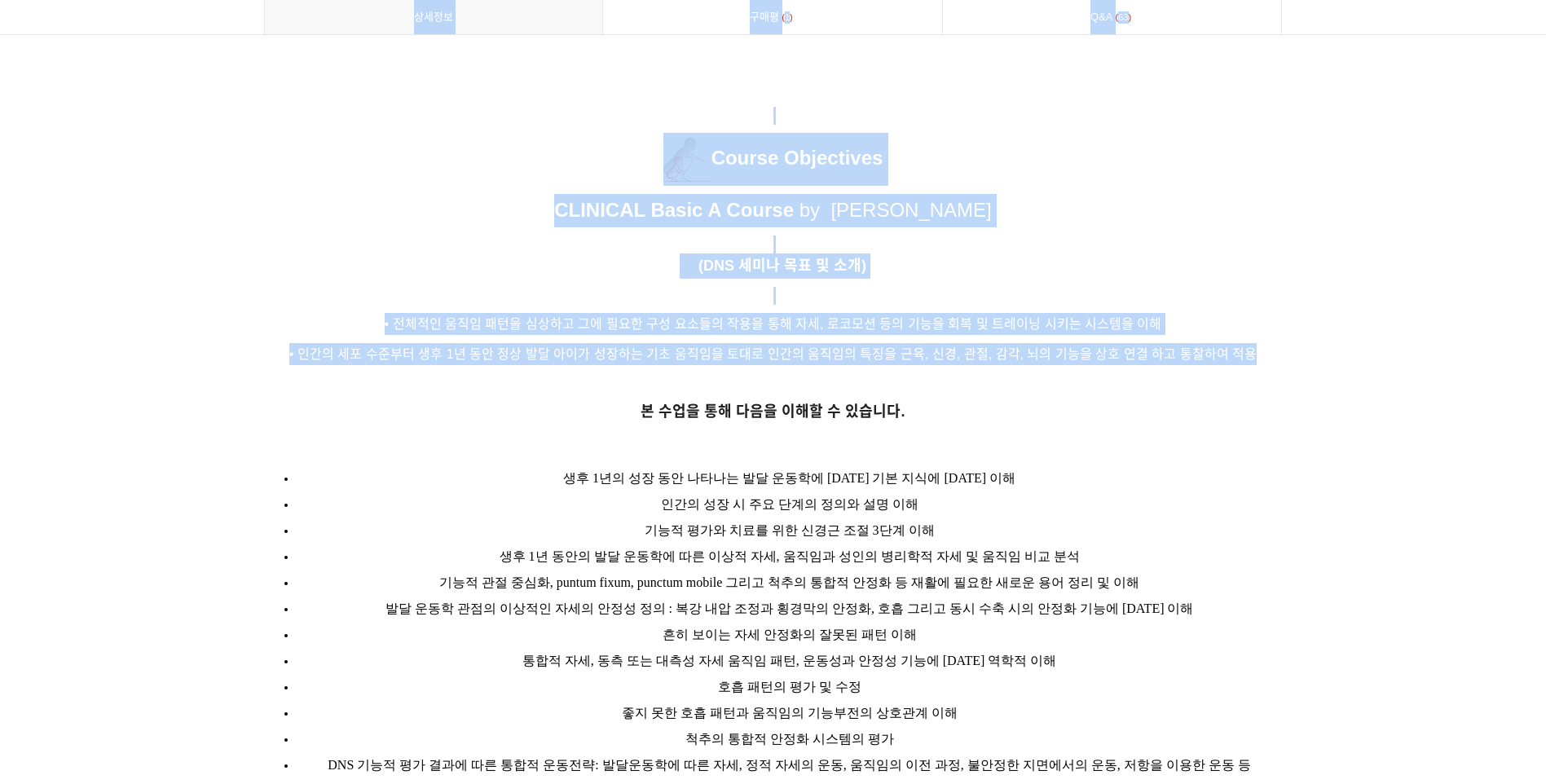
click at [1252, 343] on p "• 인간의 세포 수준부터 생후 1년 동안 정상 발달 아이가 성장하는 기초 움직임을 토대로 인간의 움직임의 특징을 근육, 신경, 관절, 감각, …" at bounding box center [773, 353] width 1018 height 22
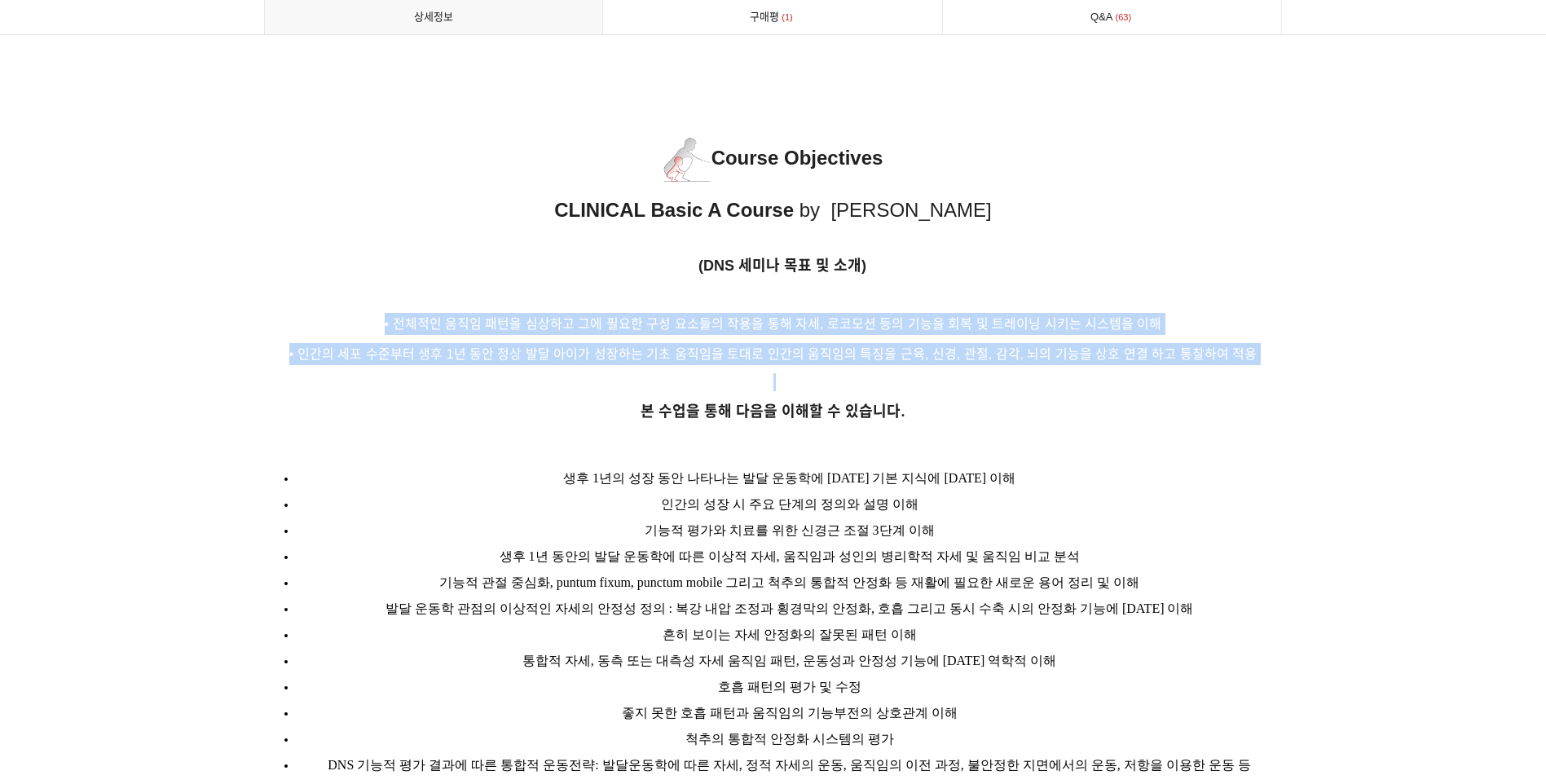
drag, startPoint x: 382, startPoint y: 296, endPoint x: 1265, endPoint y: 363, distance: 885.5
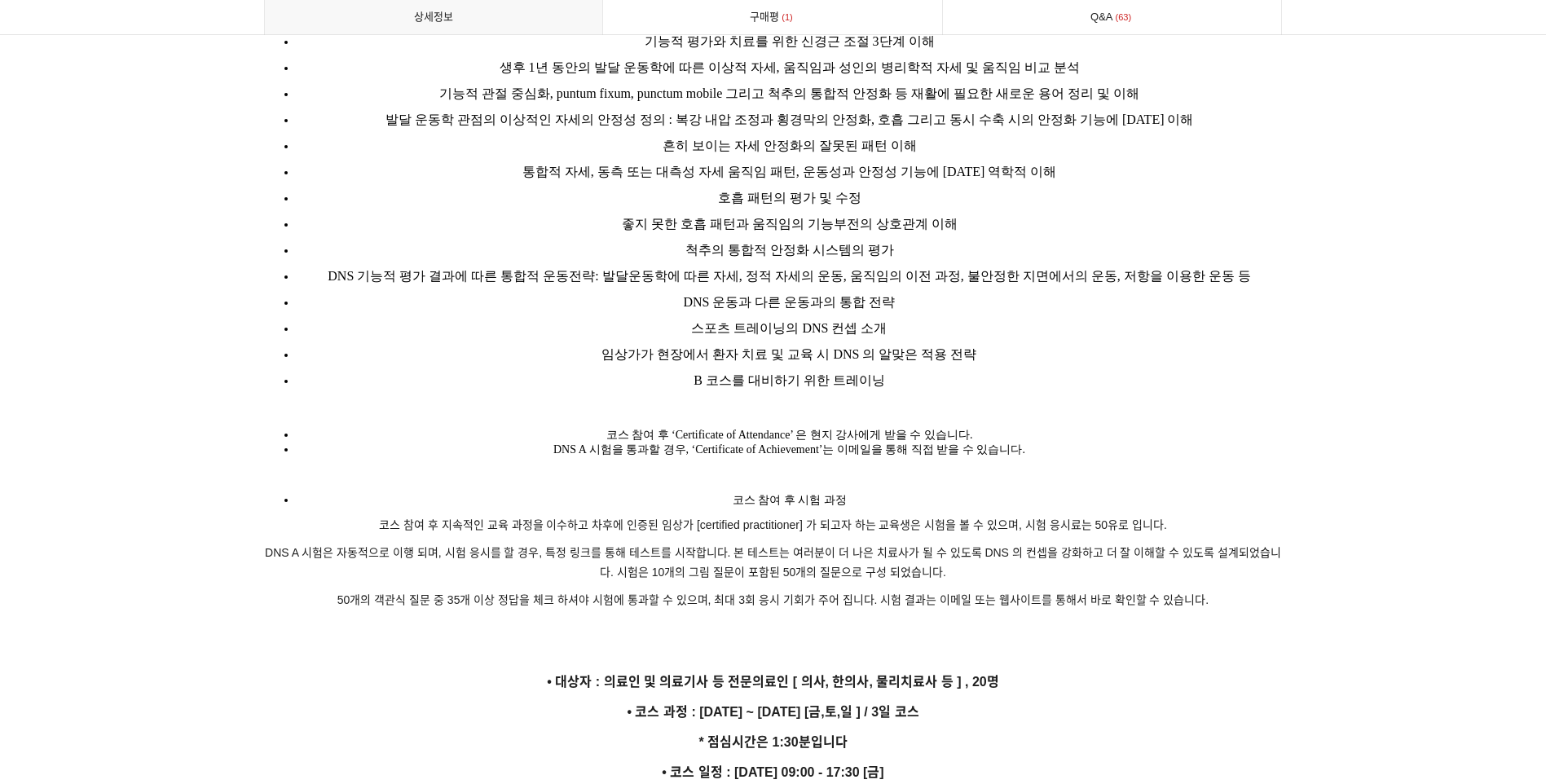
scroll to position [1711, 0]
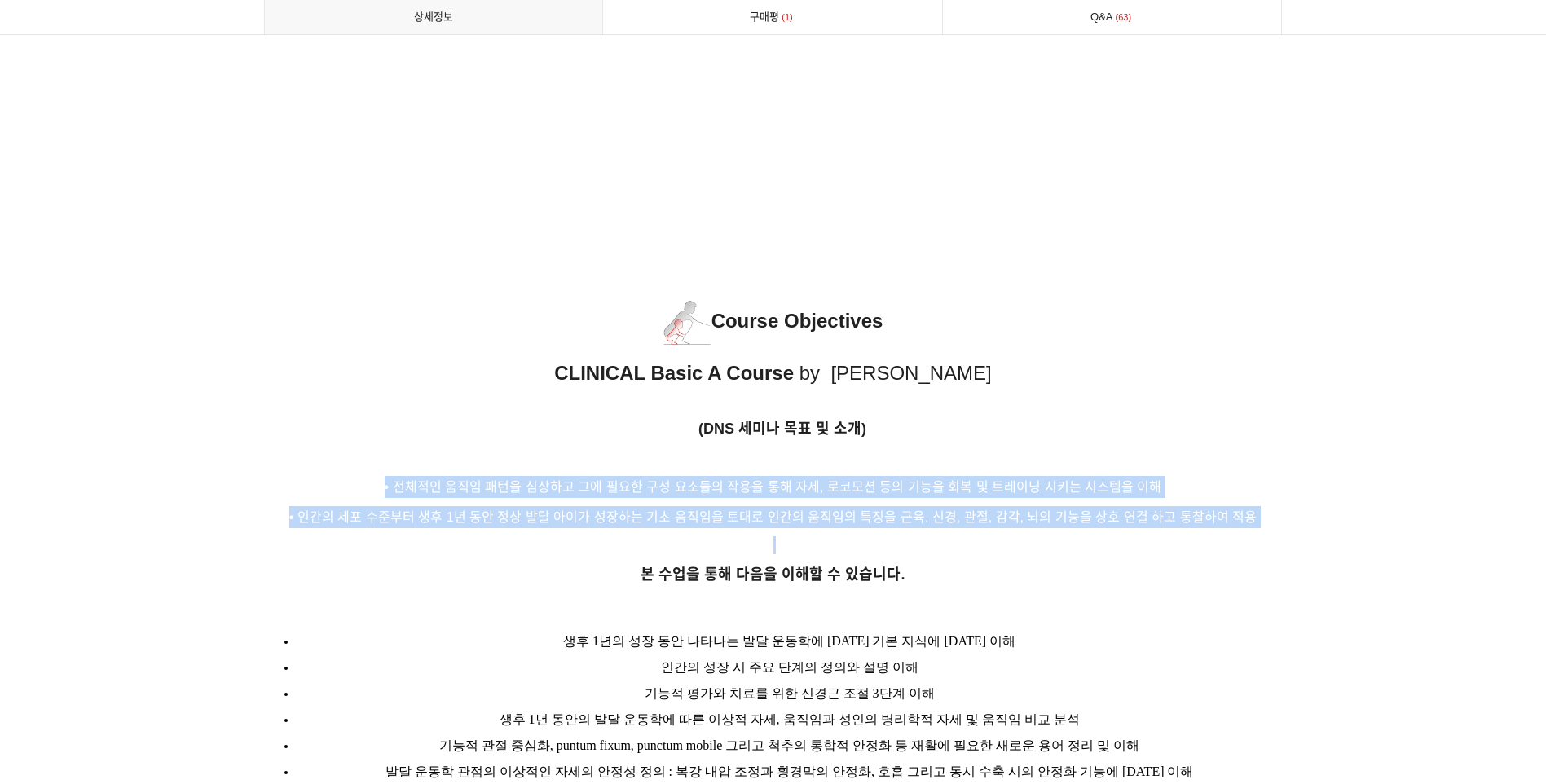
copy div "• 전체적인 움직임 패턴을 심상하고 그에 필요한 구성 요소들의 작용을 통해 자세, 로코모션 등의 기능을 회복 및 트레이닝 시키는 시스템을 이해…"
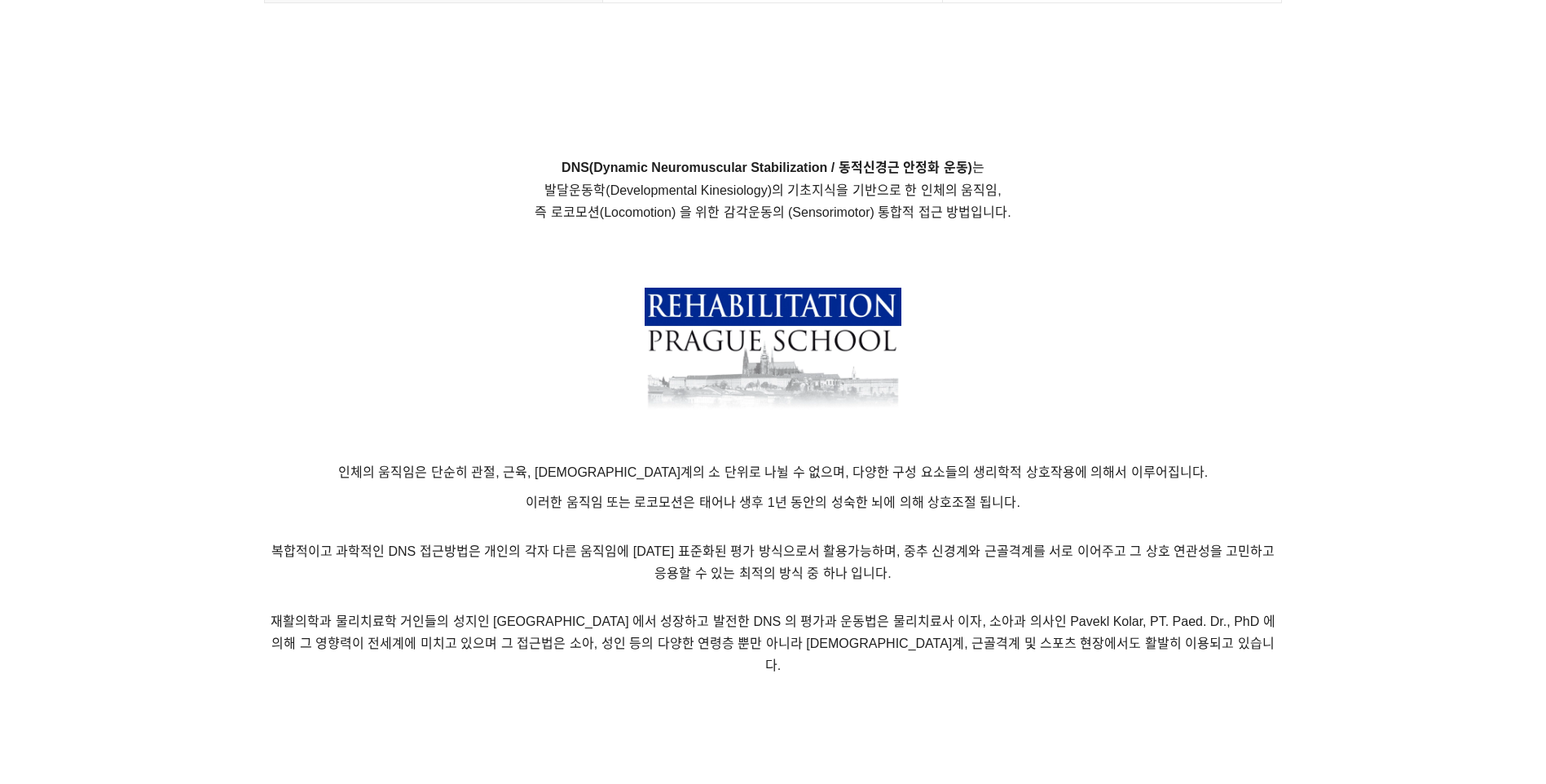
scroll to position [733, 0]
